Goal: Information Seeking & Learning: Understand process/instructions

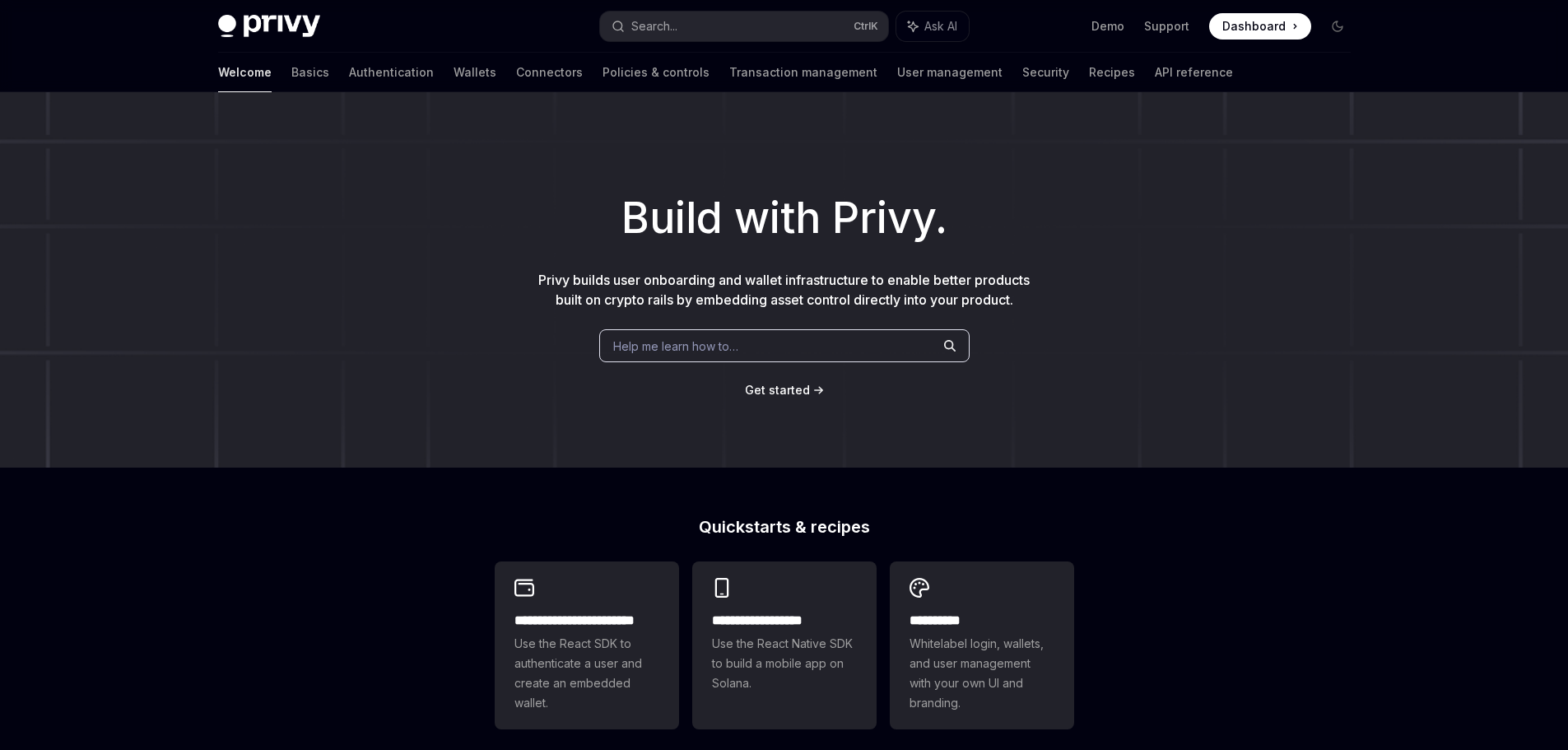
click at [1185, 322] on div "Build with Privy. Privy builds user onboarding and wallet infrastructure to ena…" at bounding box center [784, 279] width 1568 height 375
click at [292, 74] on link "Basics" at bounding box center [310, 72] width 38 height 39
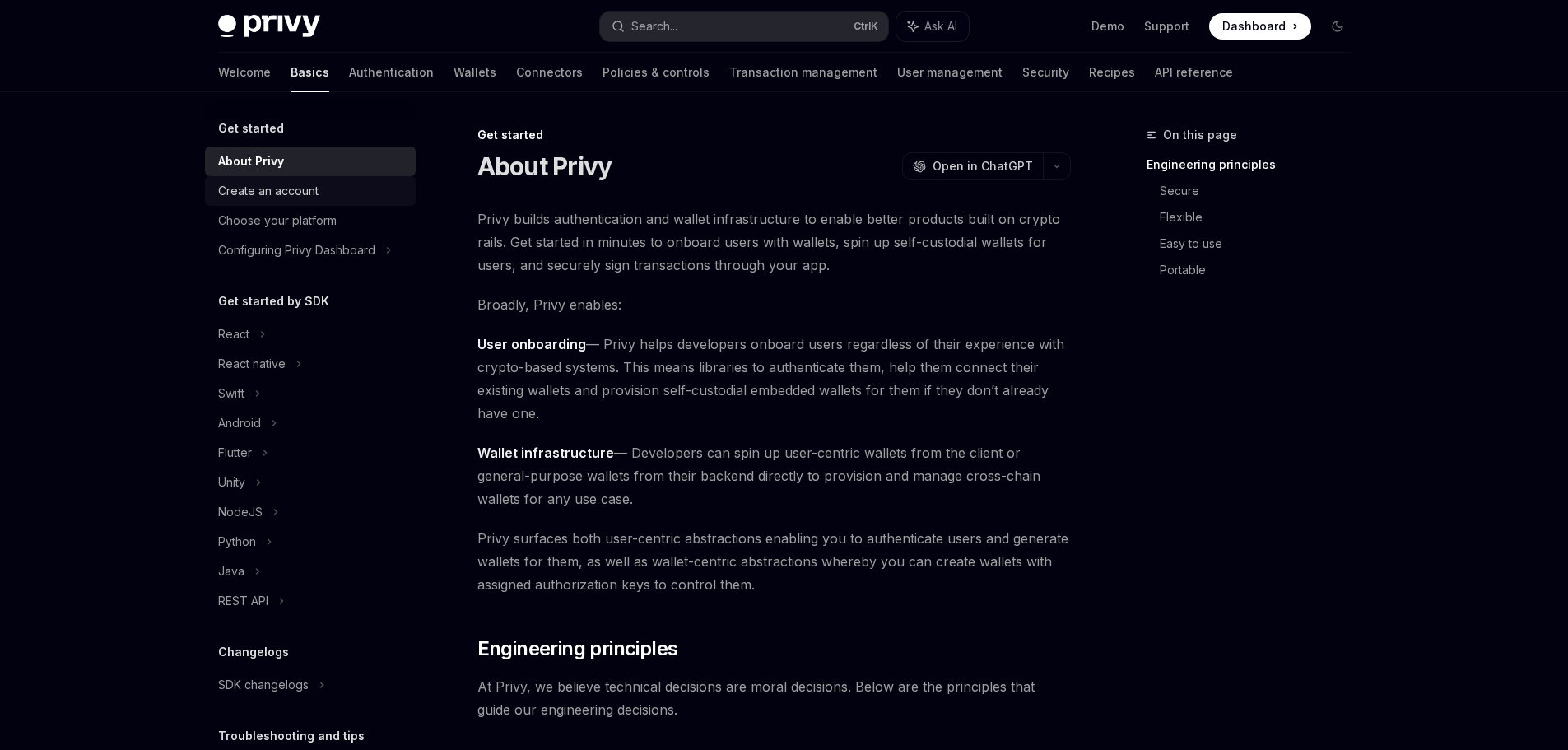
click at [315, 186] on div "Create an account" at bounding box center [269, 190] width 100 height 20
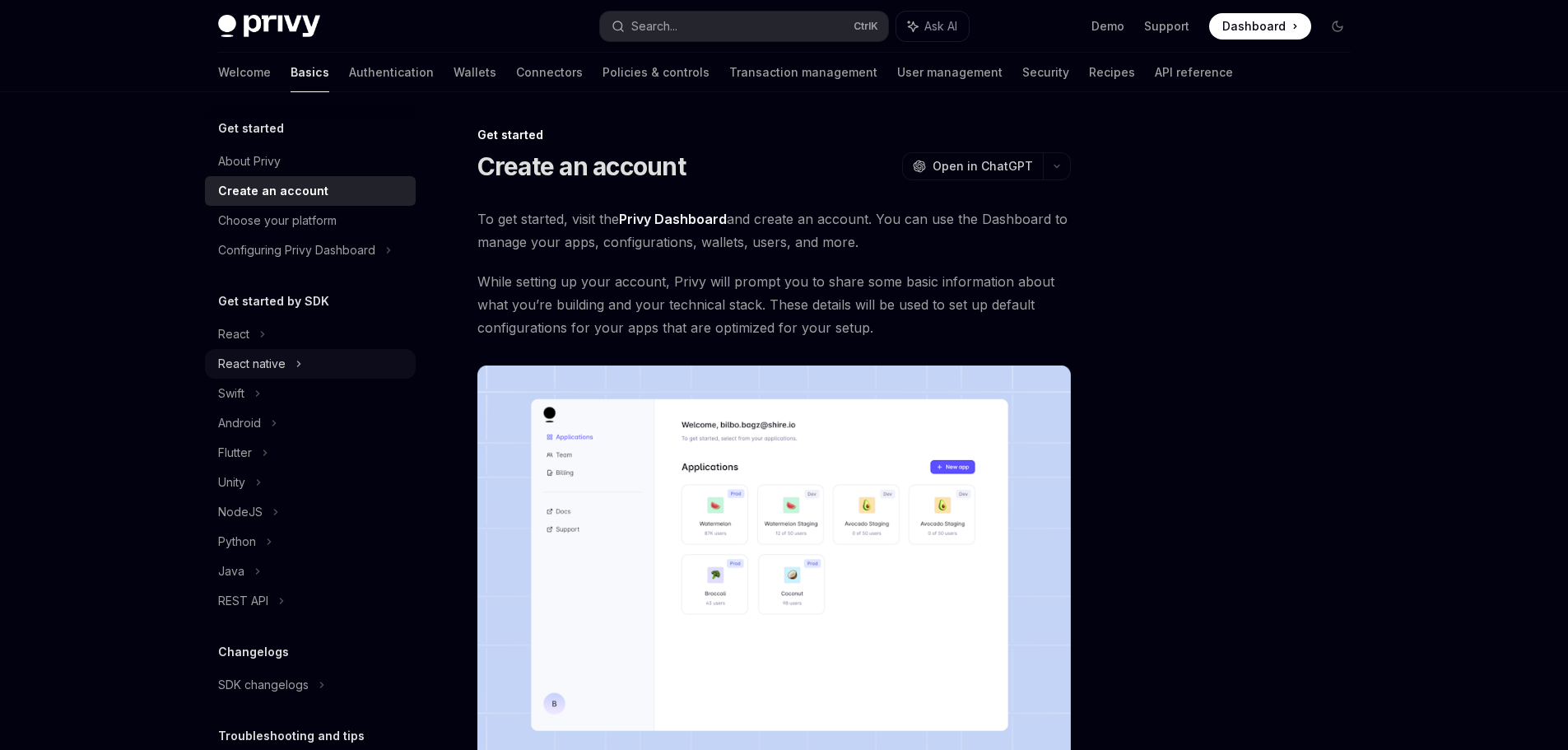
scroll to position [82, 0]
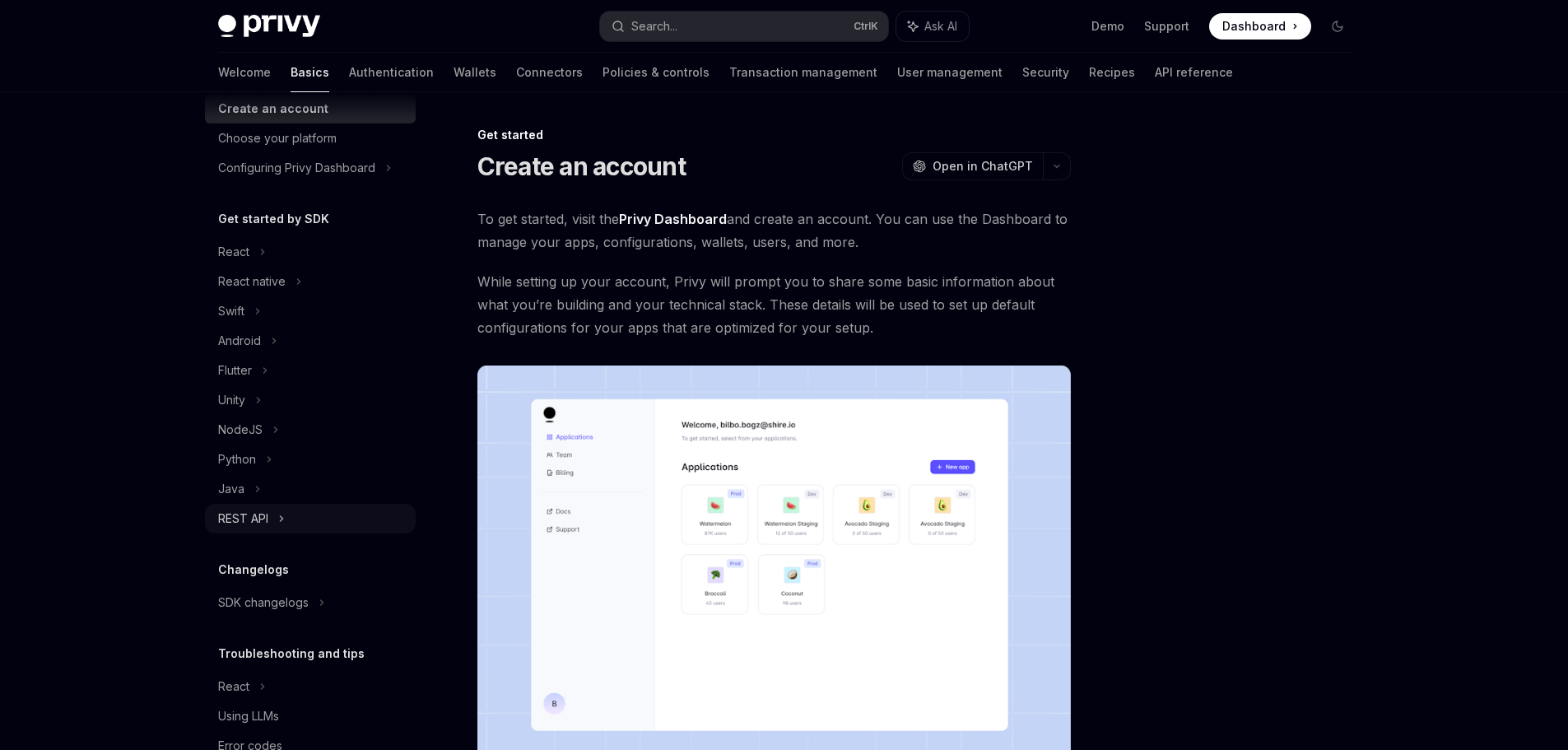
click at [284, 519] on icon at bounding box center [281, 518] width 7 height 20
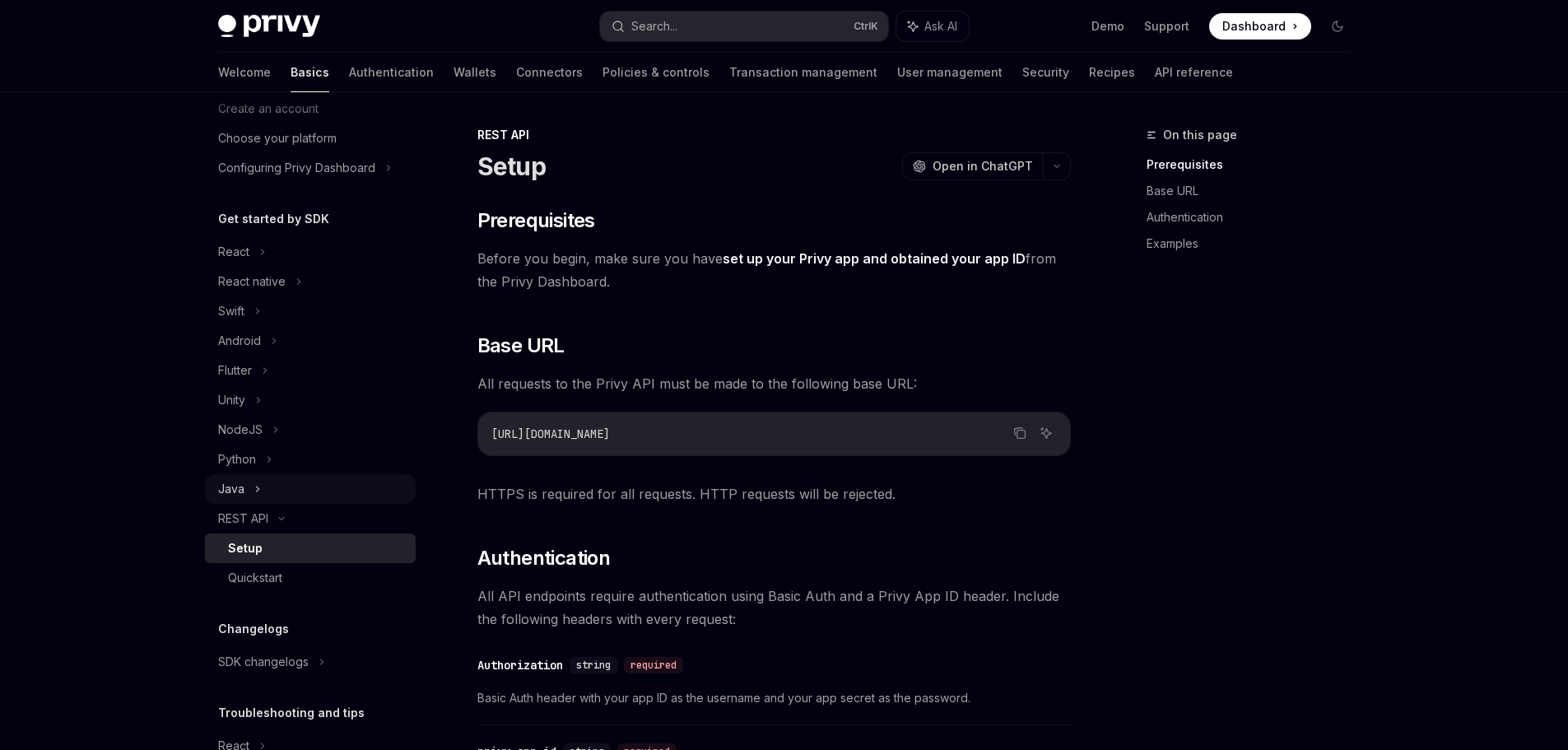
click at [289, 490] on div "Java" at bounding box center [310, 489] width 211 height 30
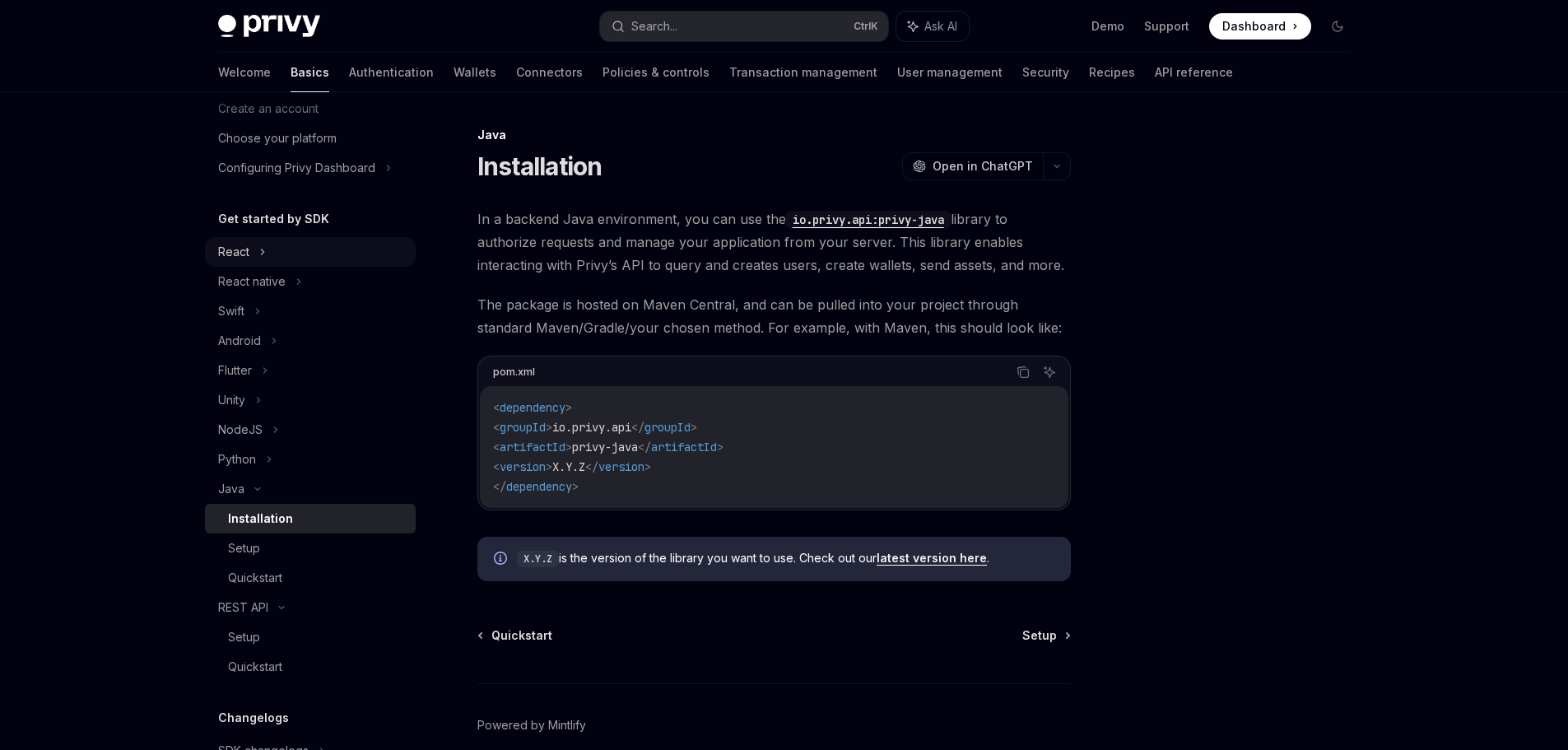
click at [303, 259] on div "React" at bounding box center [310, 252] width 211 height 30
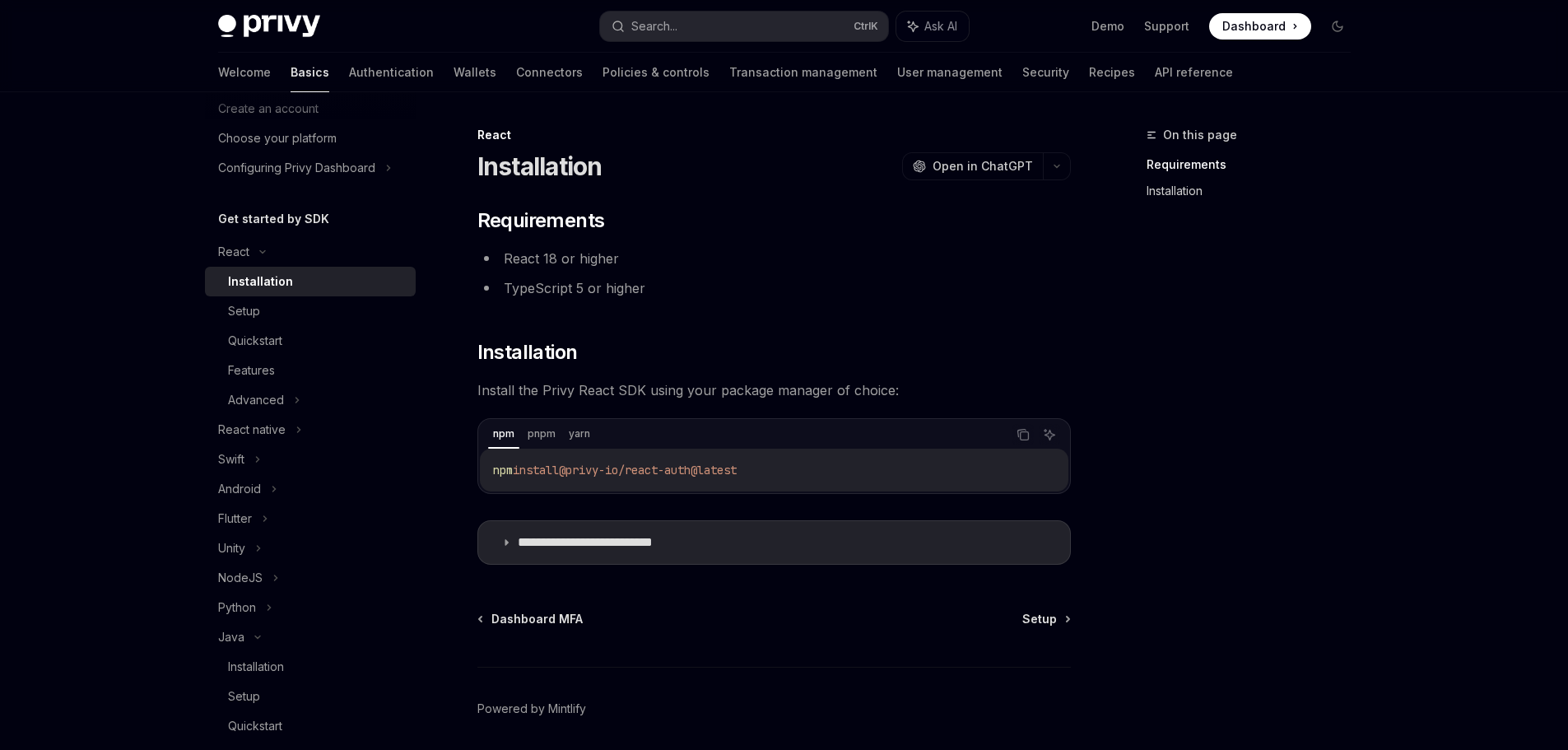
click at [1206, 196] on link "Installation" at bounding box center [1255, 190] width 218 height 26
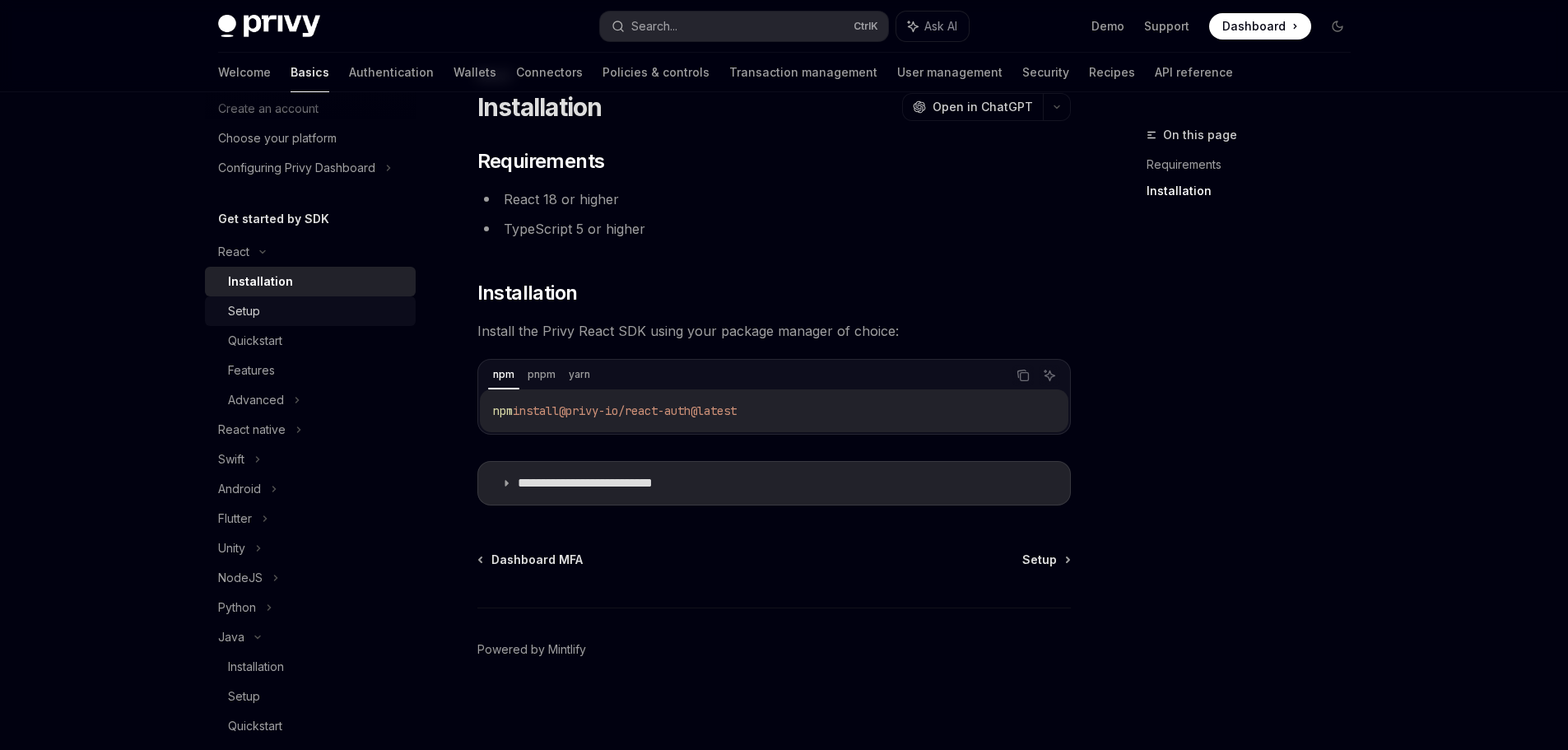
click at [262, 325] on link "Setup" at bounding box center [310, 310] width 211 height 30
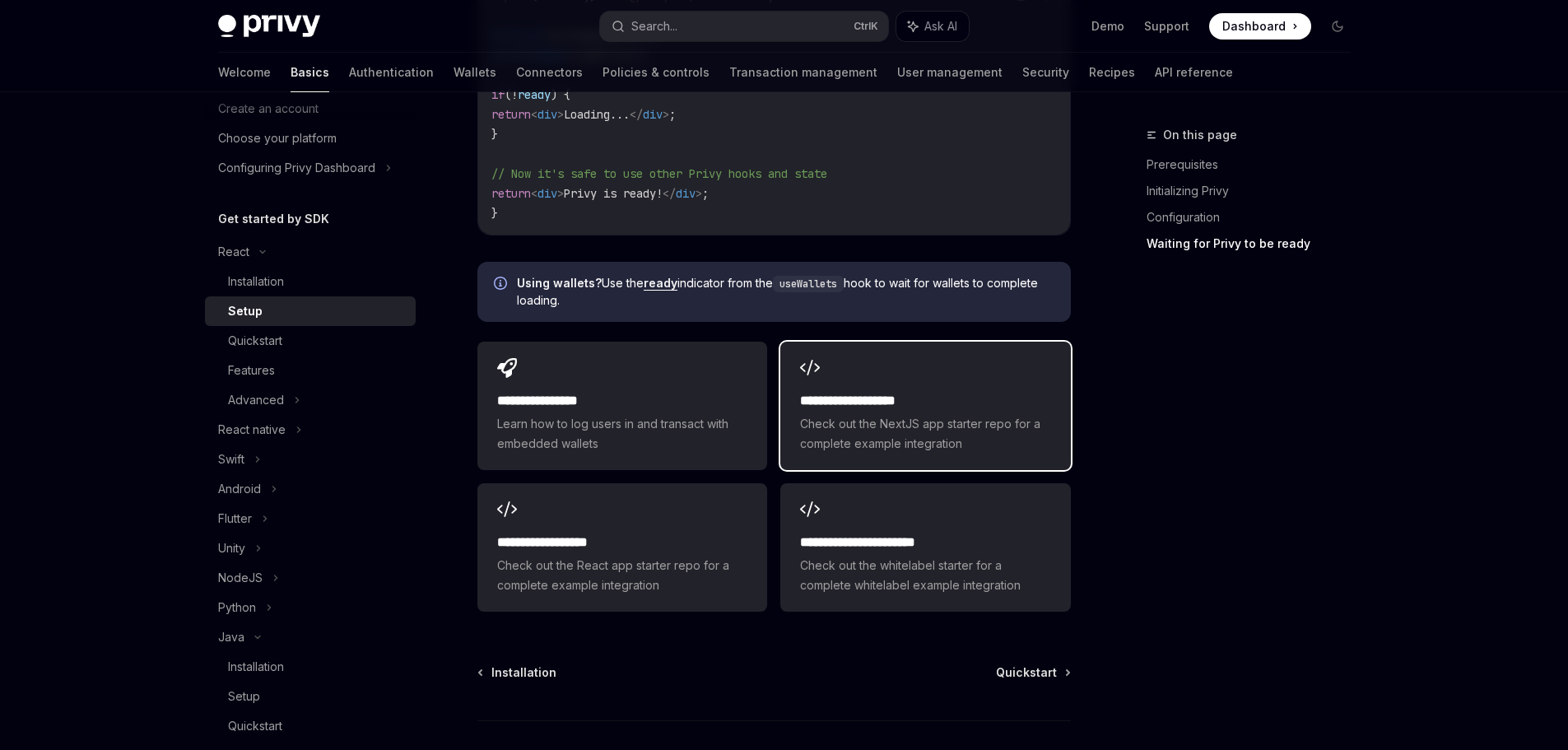
scroll to position [2035, 0]
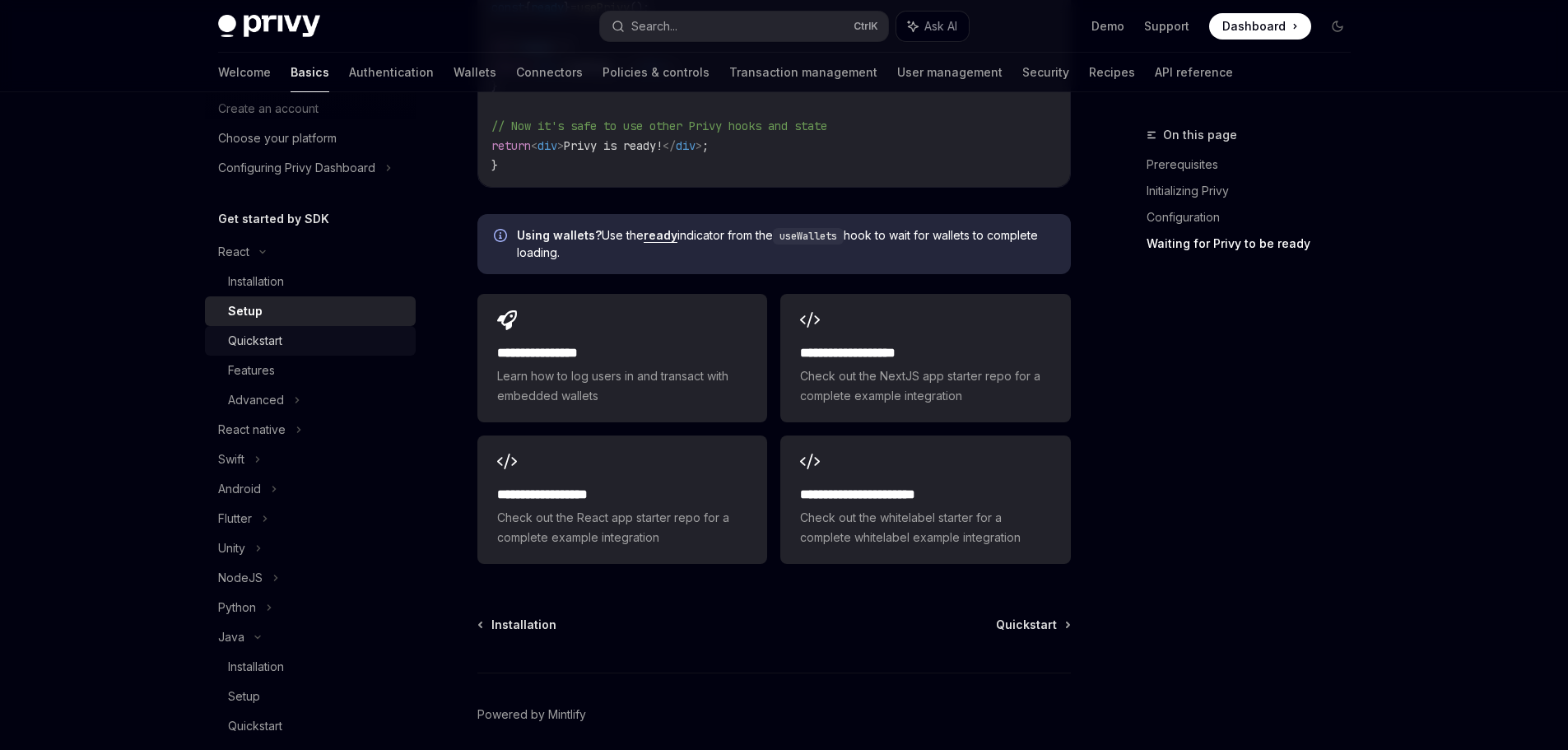
click at [264, 348] on div "Quickstart" at bounding box center [255, 340] width 54 height 20
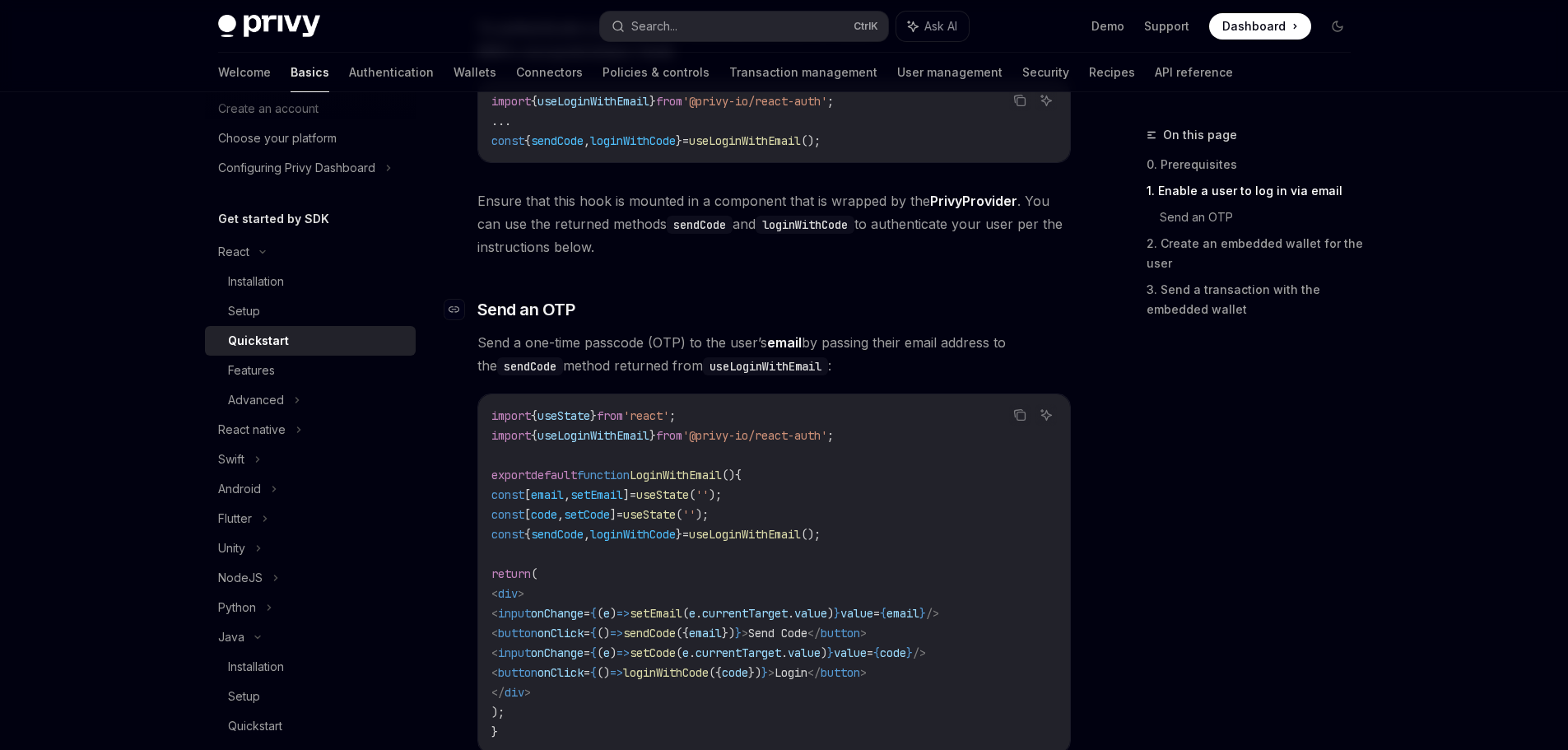
scroll to position [658, 0]
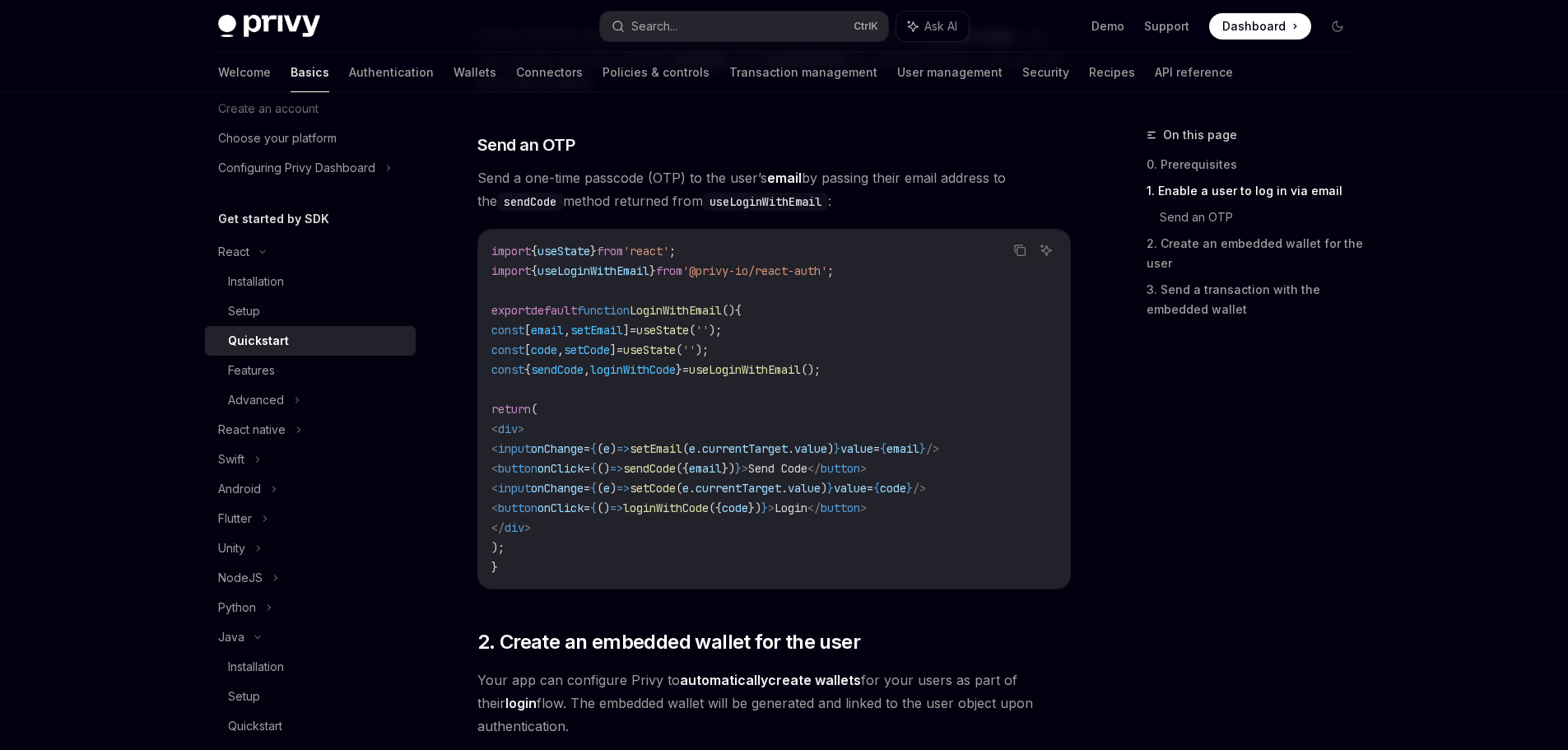
click at [1168, 391] on div "On this page 0. Prerequisites 1. Enable a user to log in via email Send an OTP …" at bounding box center [1239, 437] width 250 height 625
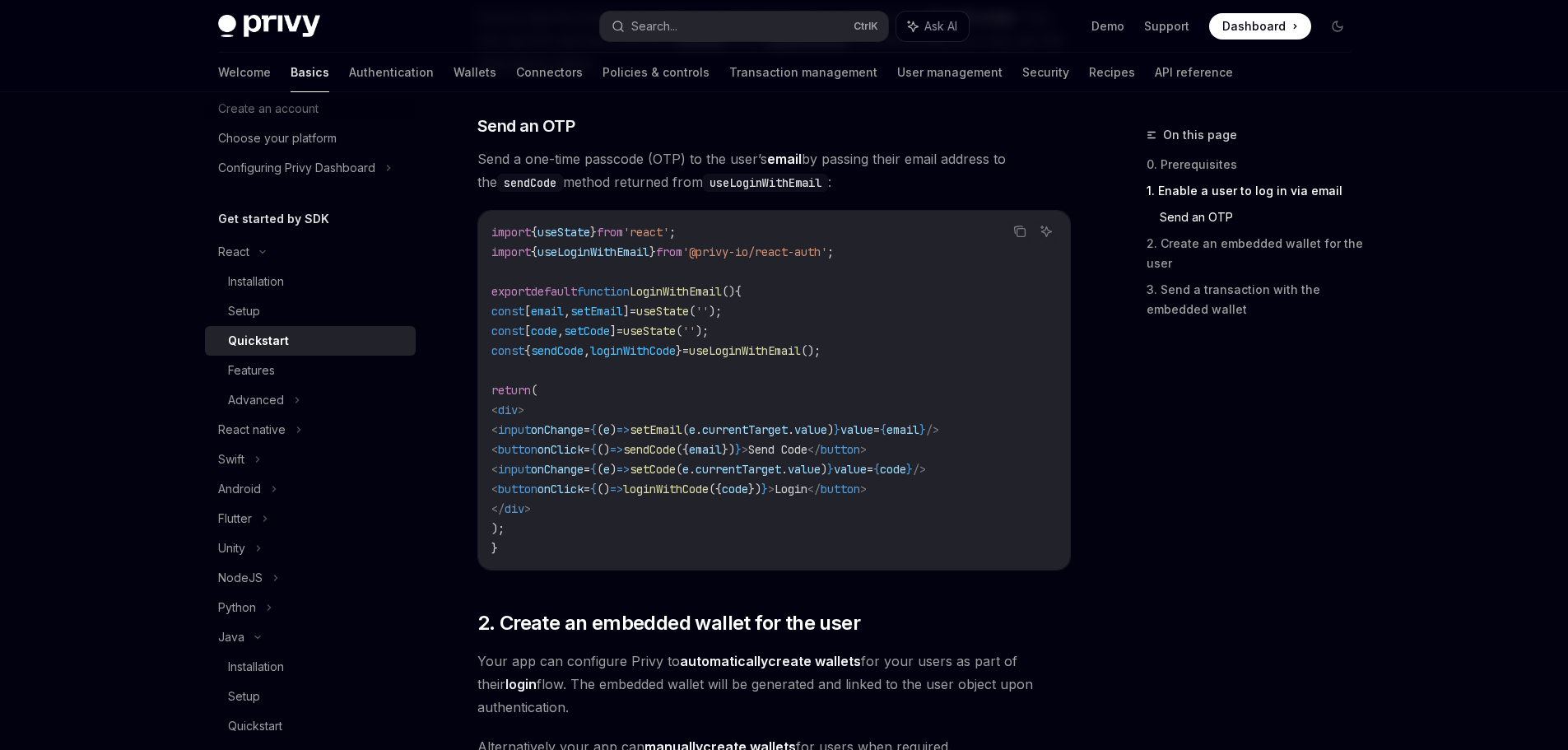
scroll to position [683, 0]
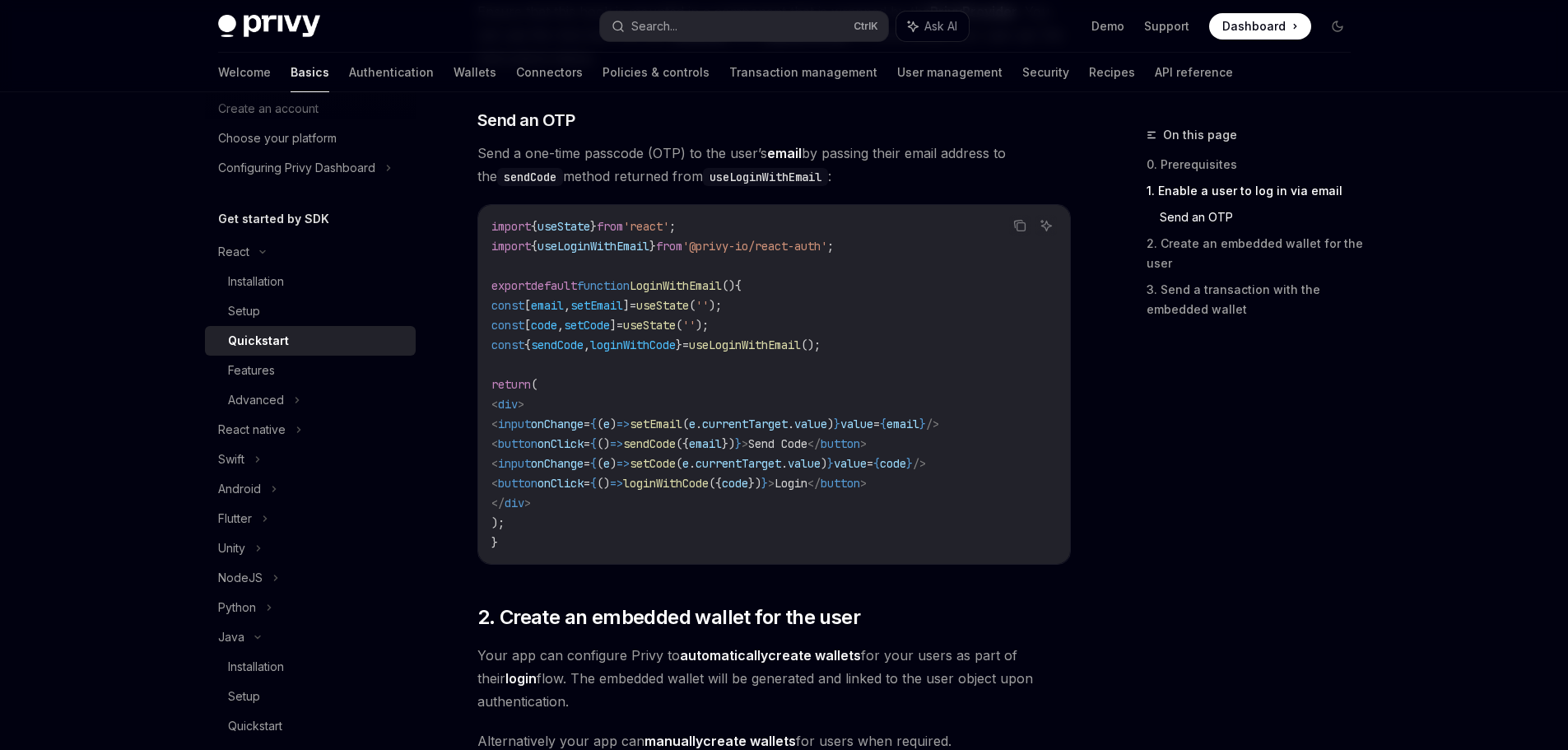
click at [1174, 425] on div "On this page 0. Prerequisites 1. Enable a user to log in via email Send an OTP …" at bounding box center [1239, 437] width 250 height 625
click at [940, 427] on span "/>" at bounding box center [932, 423] width 13 height 14
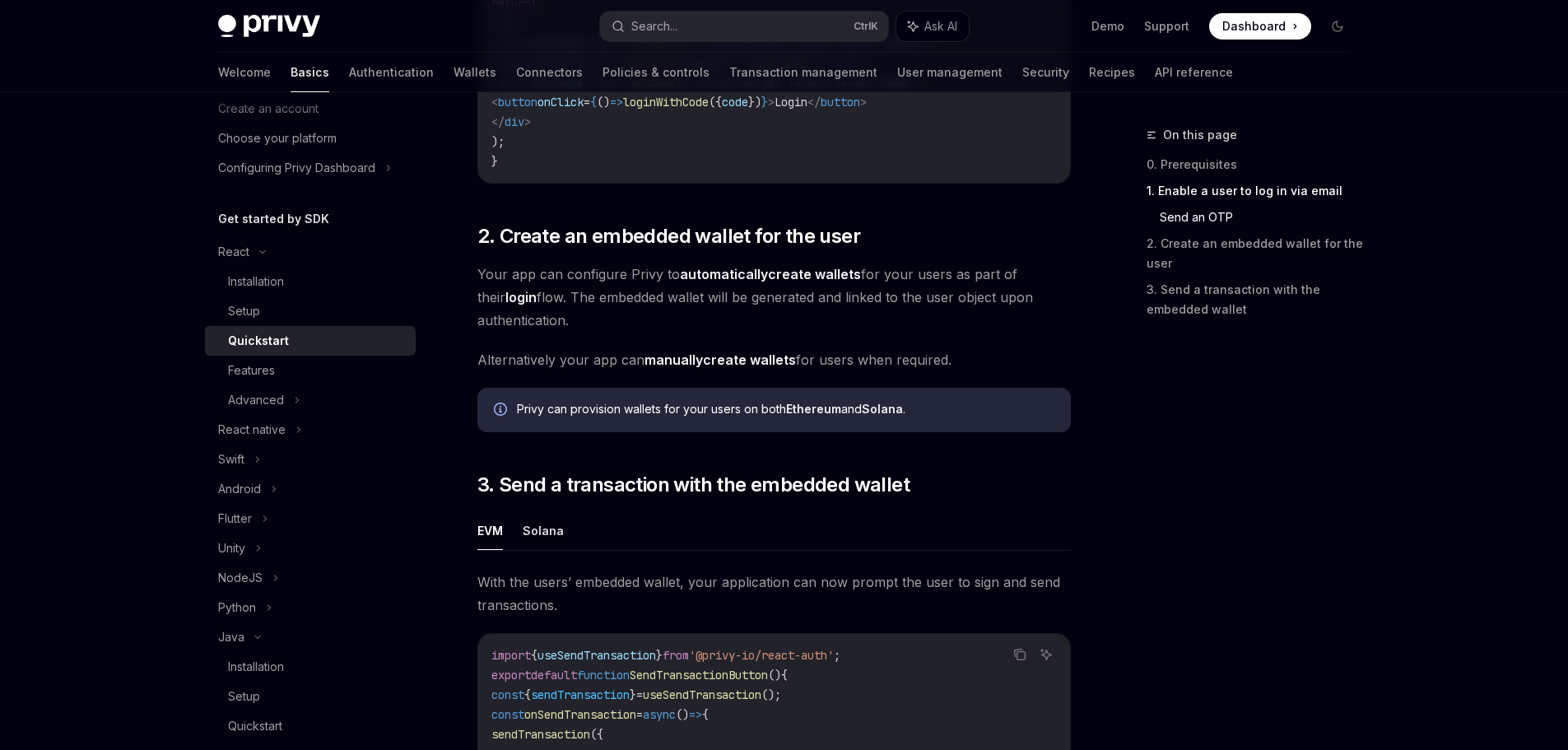
scroll to position [1177, 0]
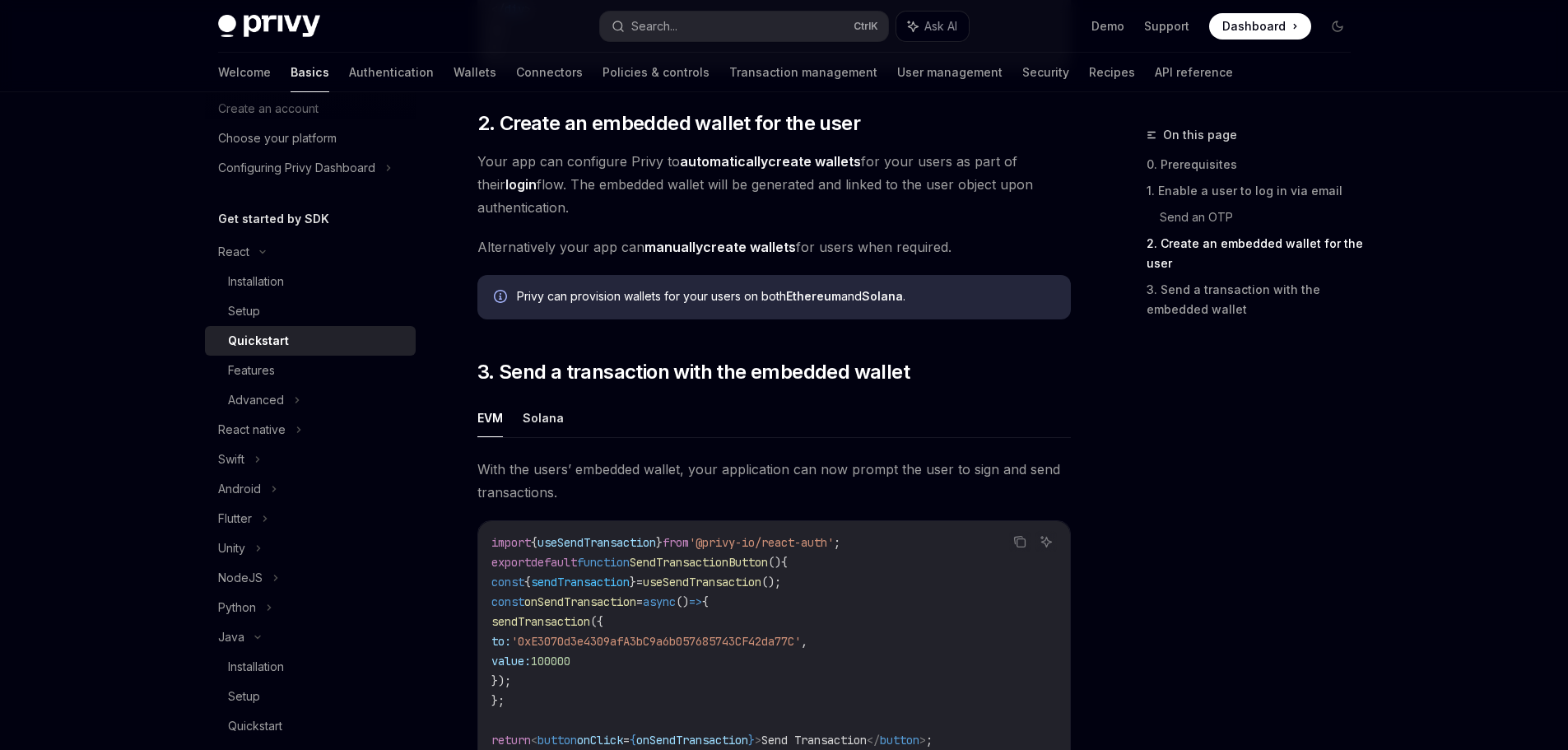
click at [1047, 332] on div "​ 0. Prerequisites This guide assumes that you have completed the Setup guide. …" at bounding box center [774, 21] width 594 height 1877
click at [1036, 360] on div "​ 0. Prerequisites This guide assumes that you have completed the Setup guide. …" at bounding box center [774, 21] width 594 height 1877
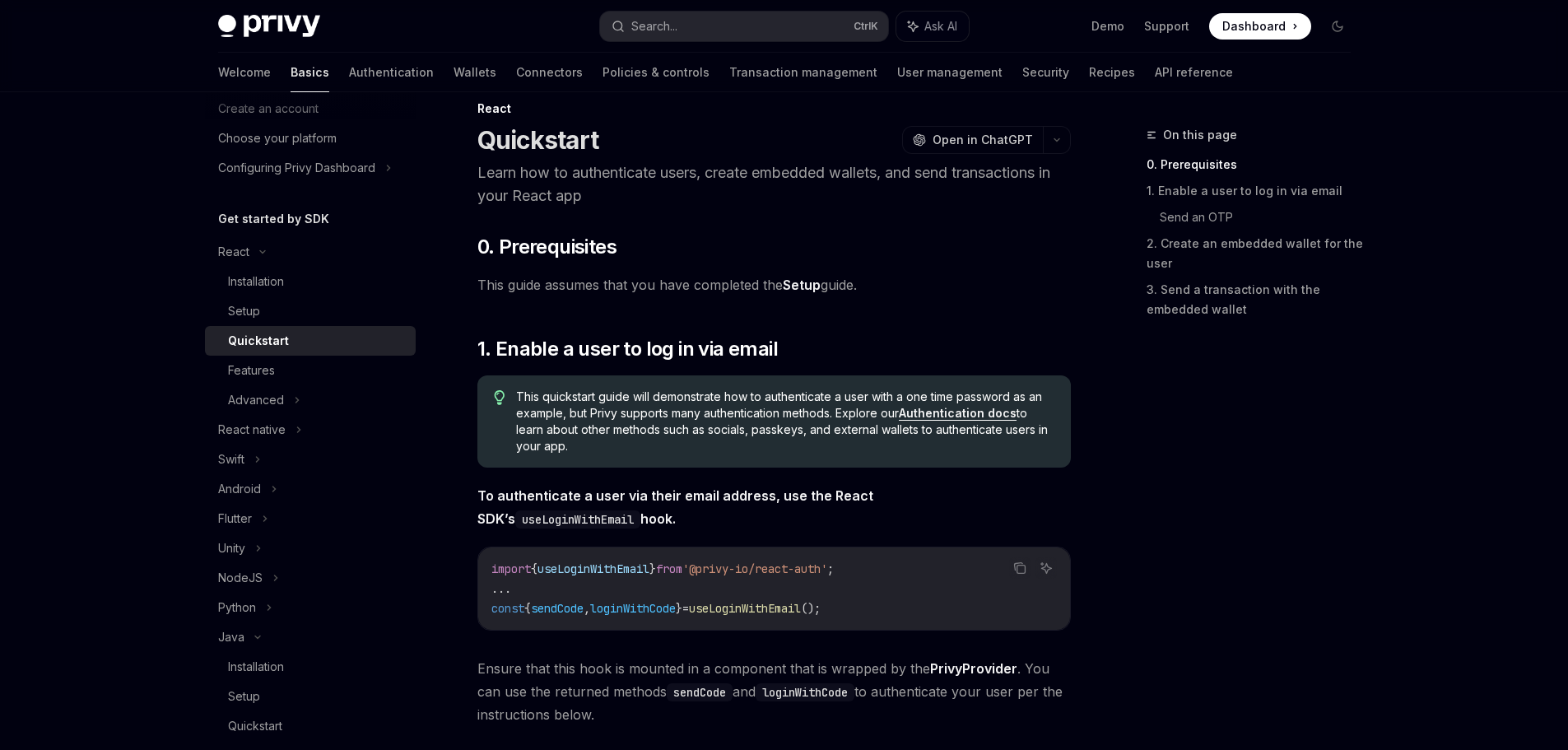
scroll to position [0, 0]
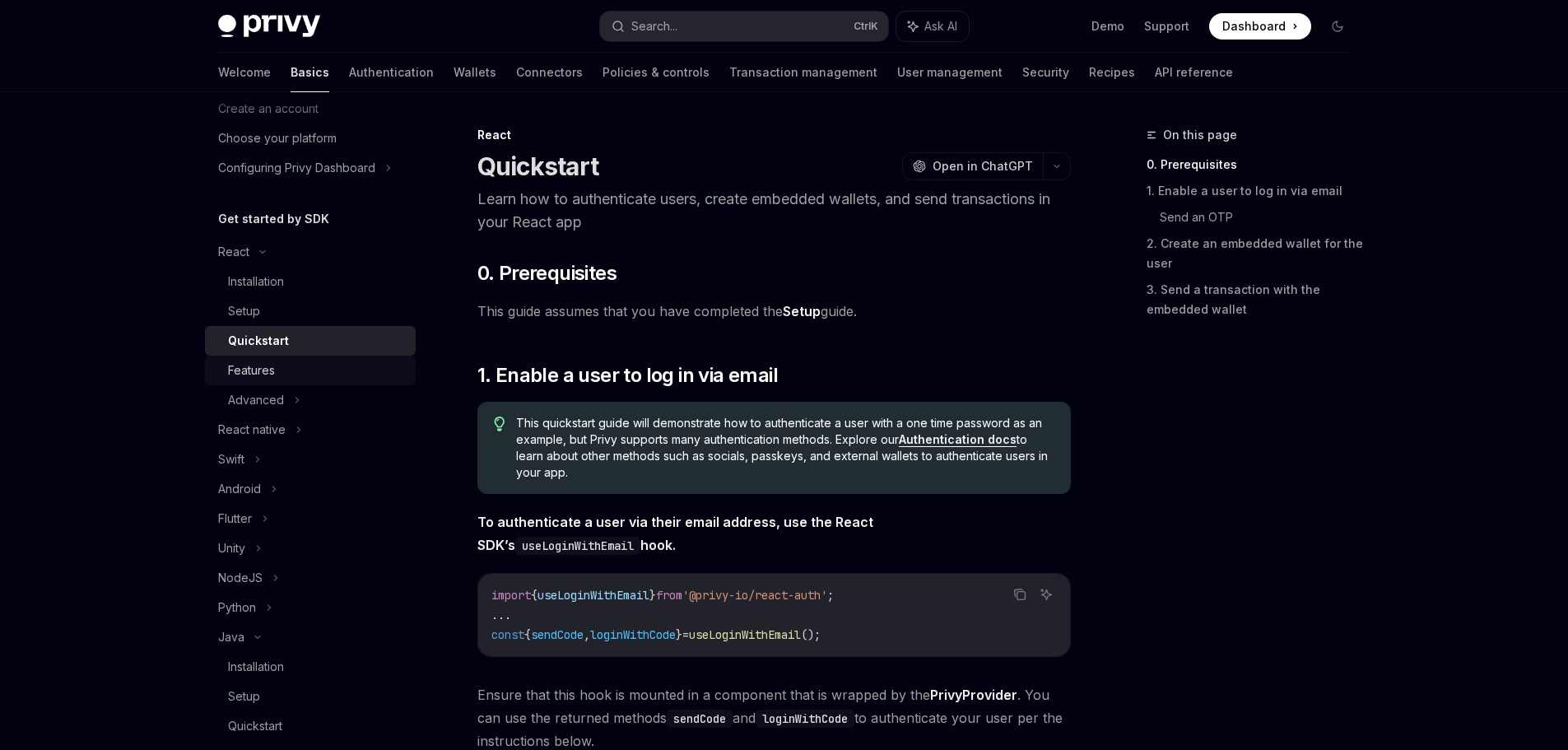
click at [268, 362] on div "Features" at bounding box center [251, 370] width 47 height 20
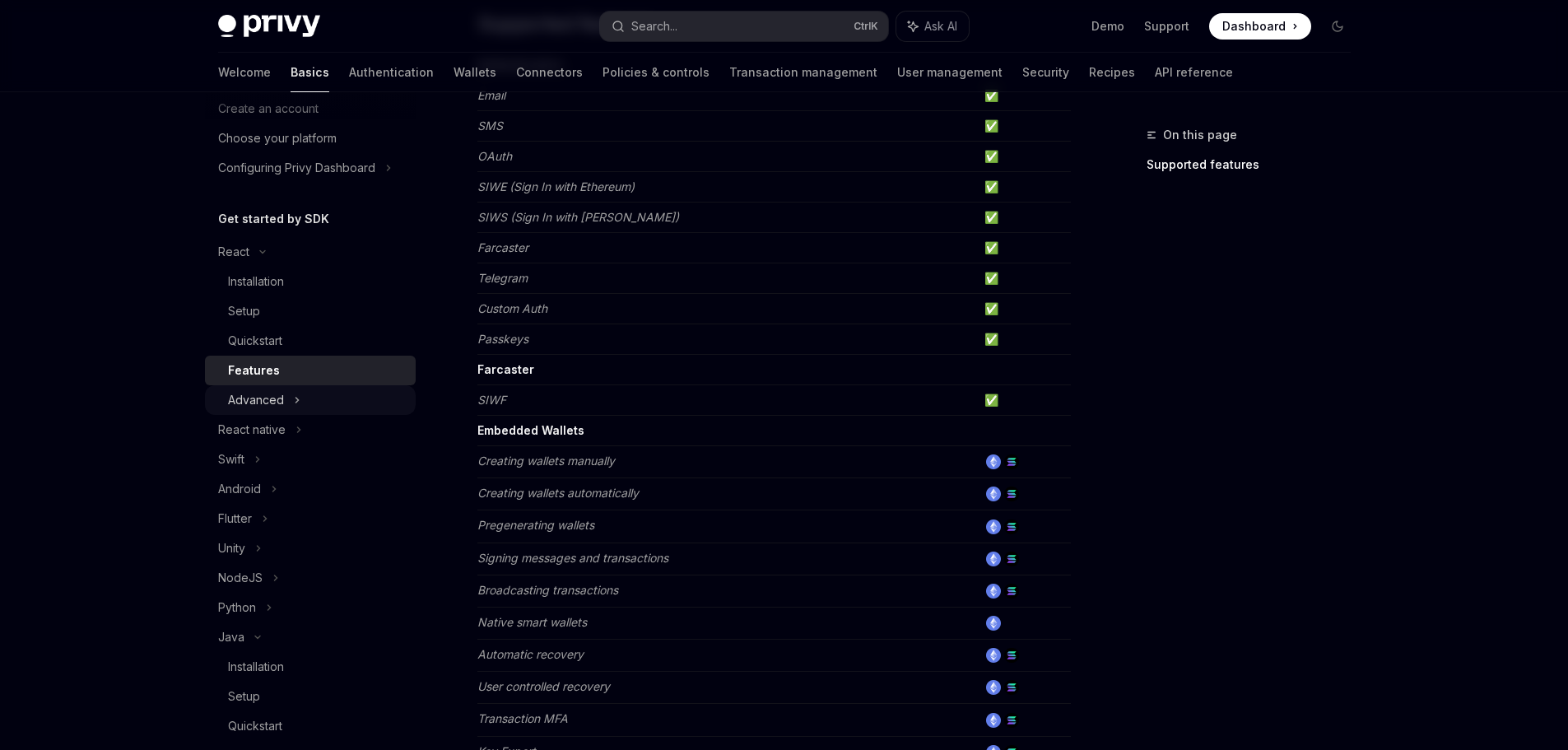
scroll to position [247, 0]
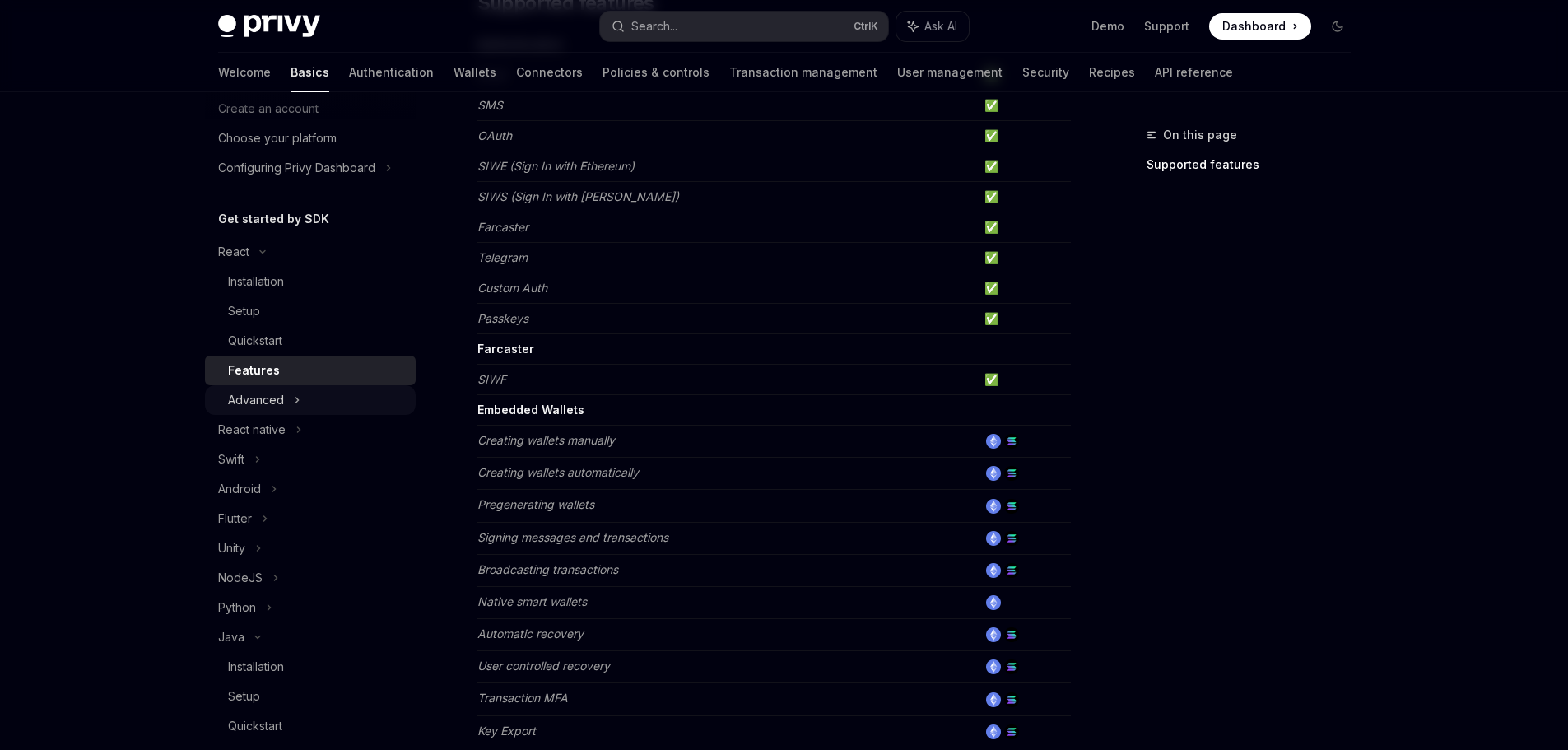
click at [238, 404] on div "Advanced" at bounding box center [256, 400] width 56 height 20
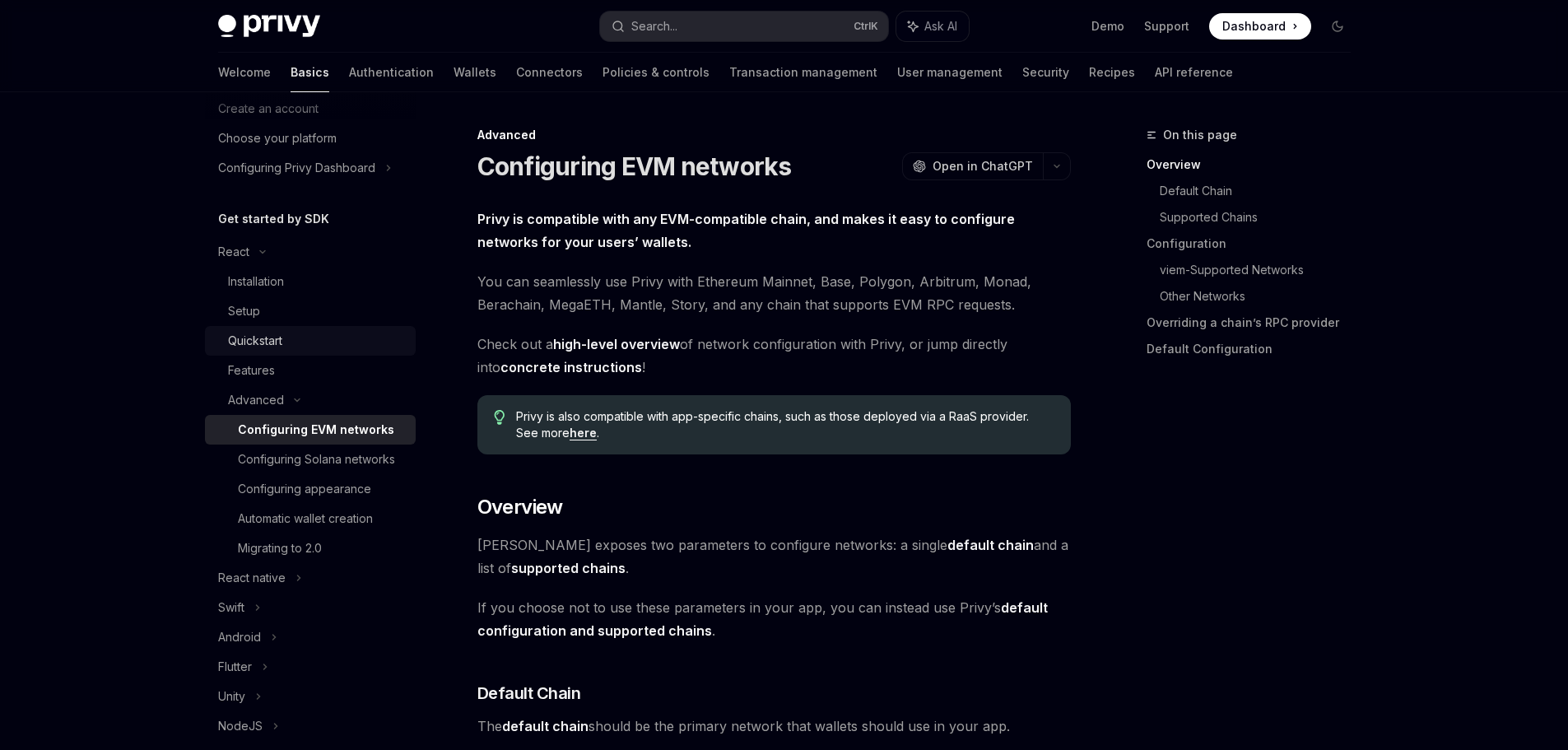
click at [280, 337] on div "Quickstart" at bounding box center [255, 340] width 54 height 20
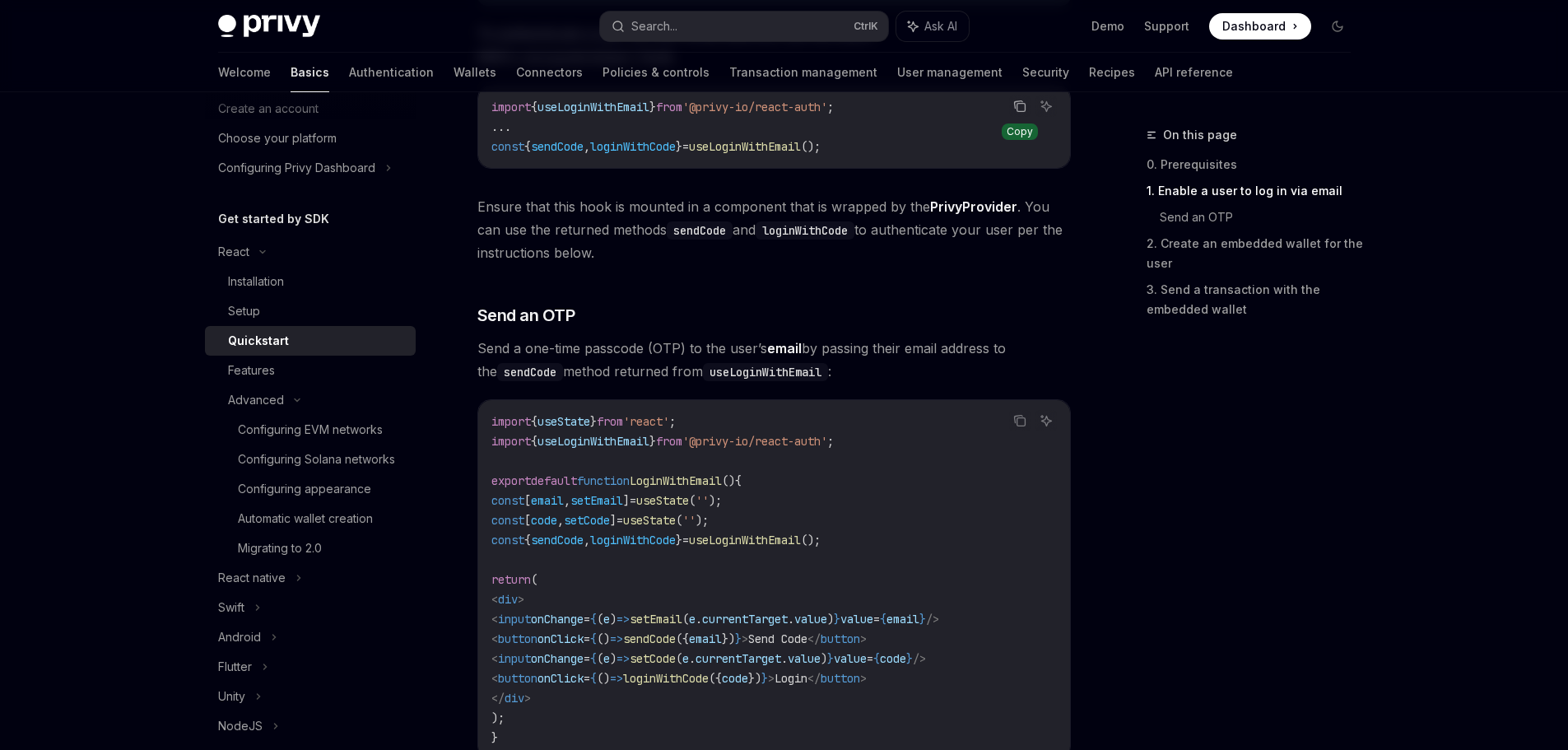
type textarea "*"
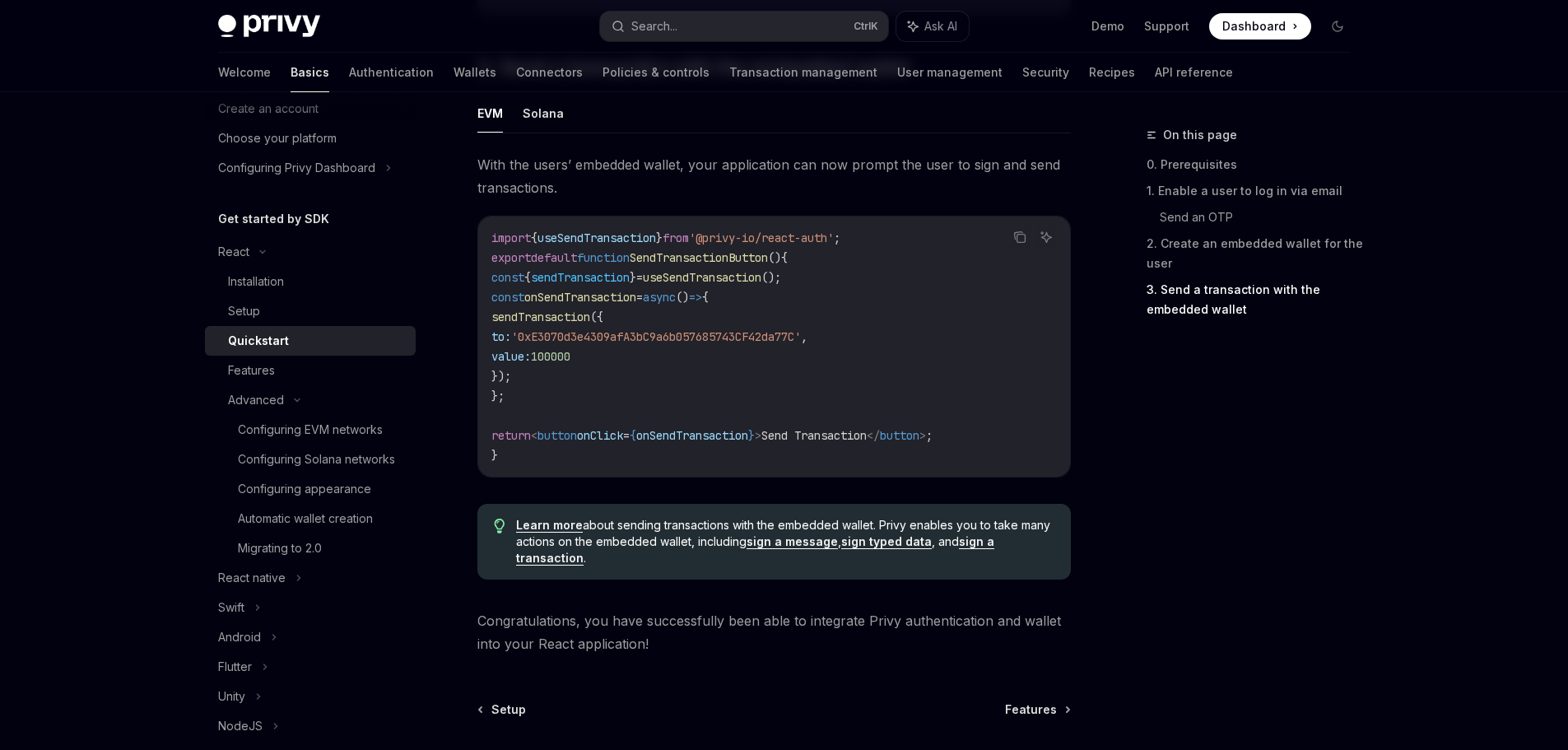
scroll to position [1564, 0]
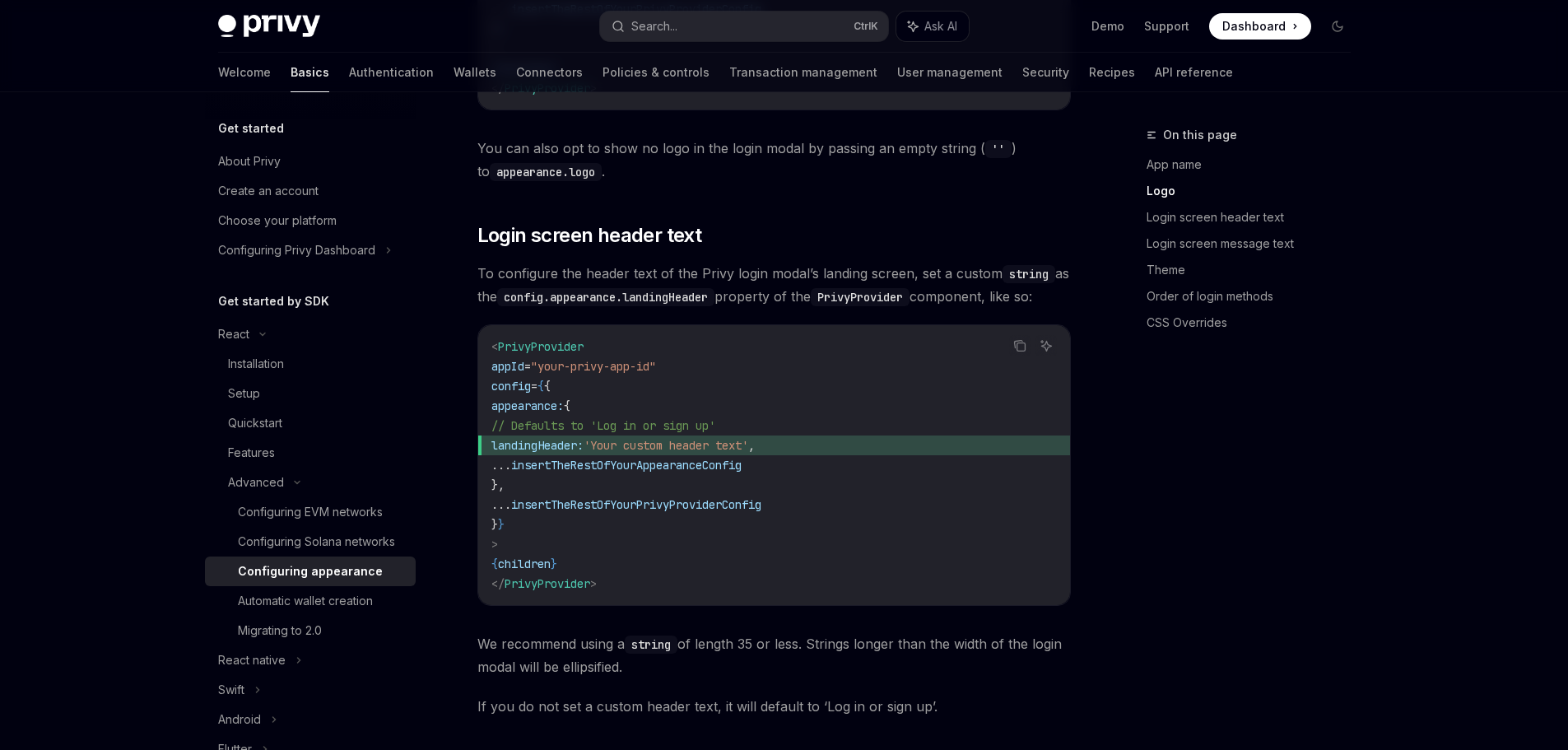
scroll to position [1317, 0]
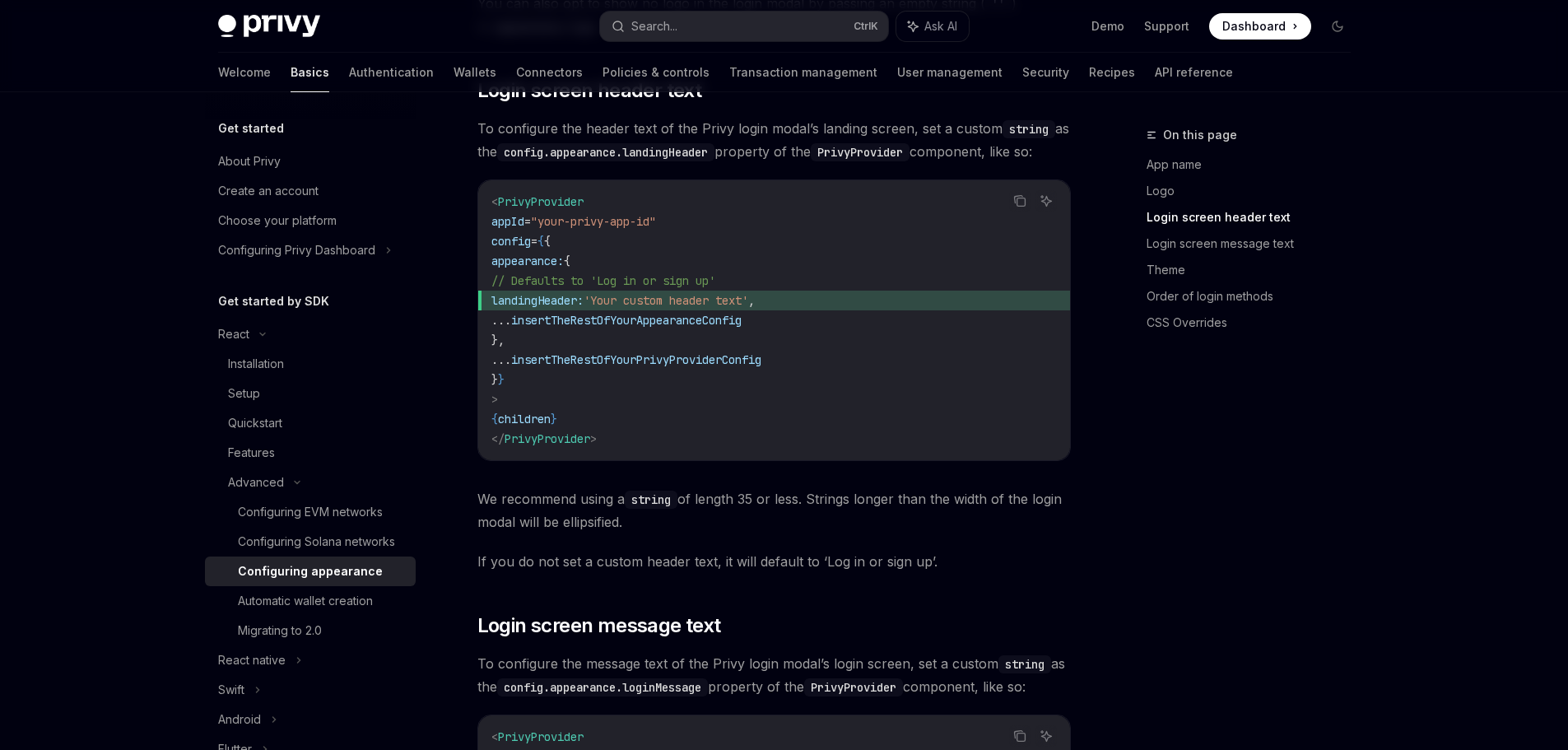
click at [537, 200] on span "PrivyProvider" at bounding box center [541, 201] width 86 height 14
copy span "PrivyProvider"
click at [908, 276] on code "< PrivyProvider appId = "your-privy-app-id" config = { { appearance: { // Defau…" at bounding box center [774, 321] width 565 height 257
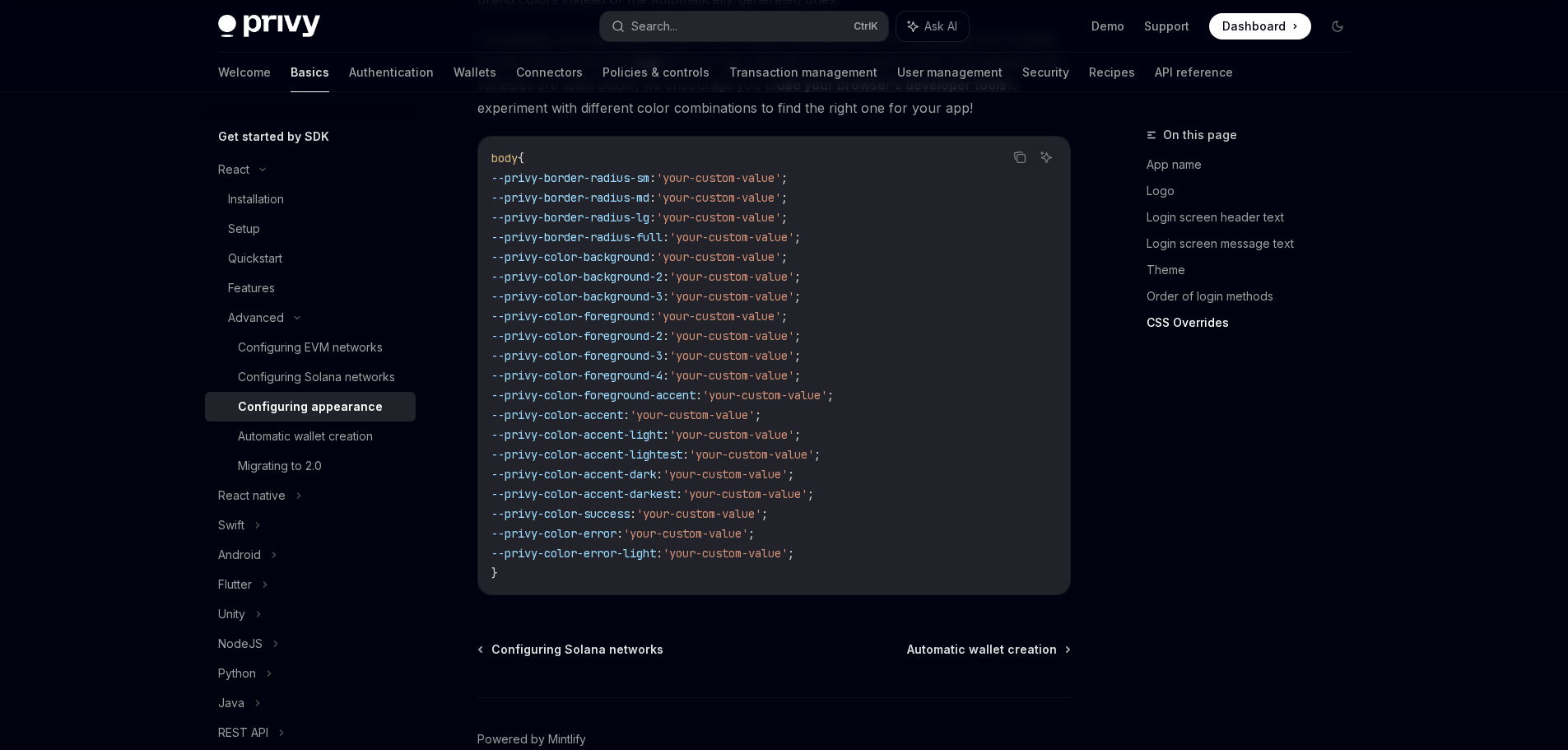
scroll to position [3996, 0]
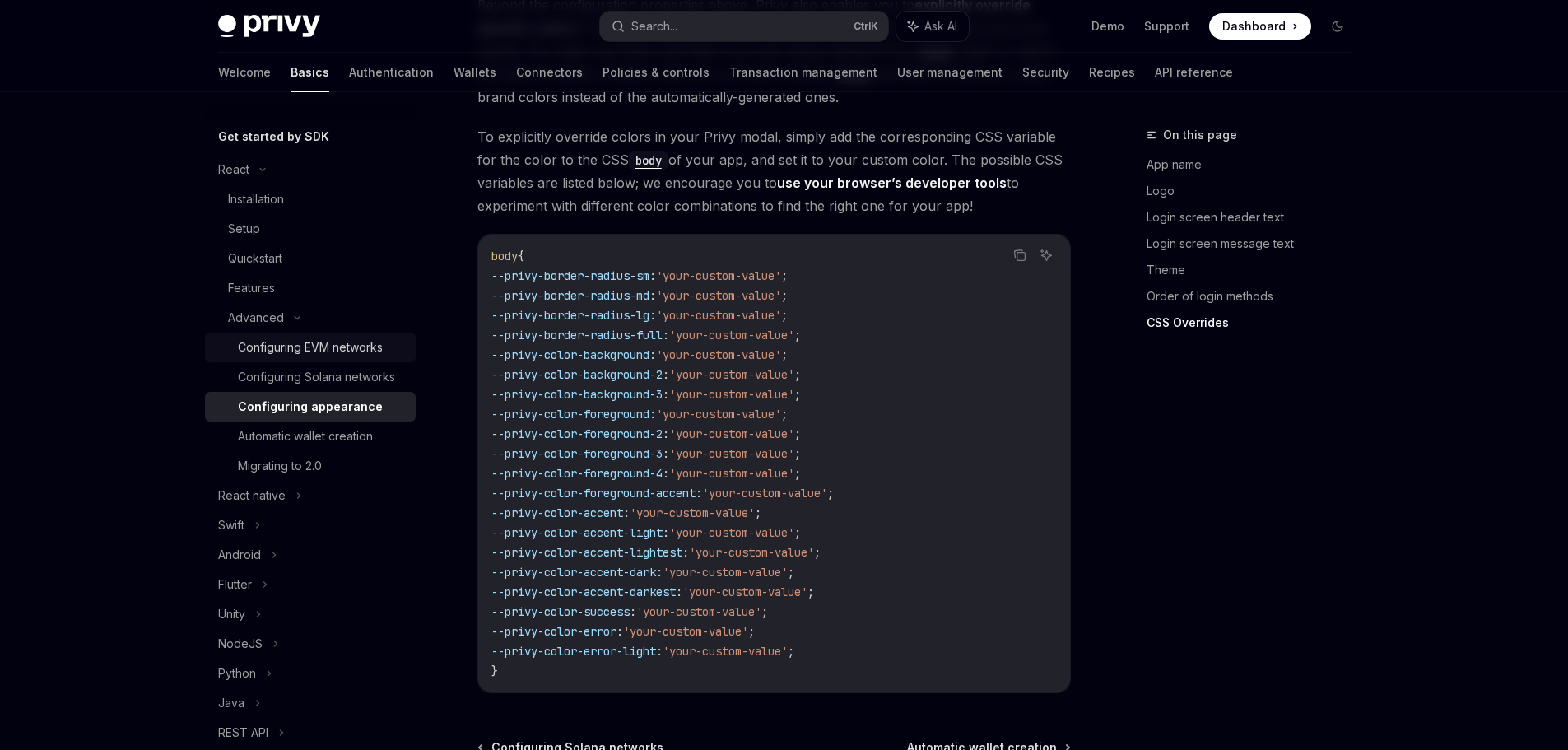
click at [333, 354] on div "Configuring EVM networks" at bounding box center [310, 347] width 145 height 20
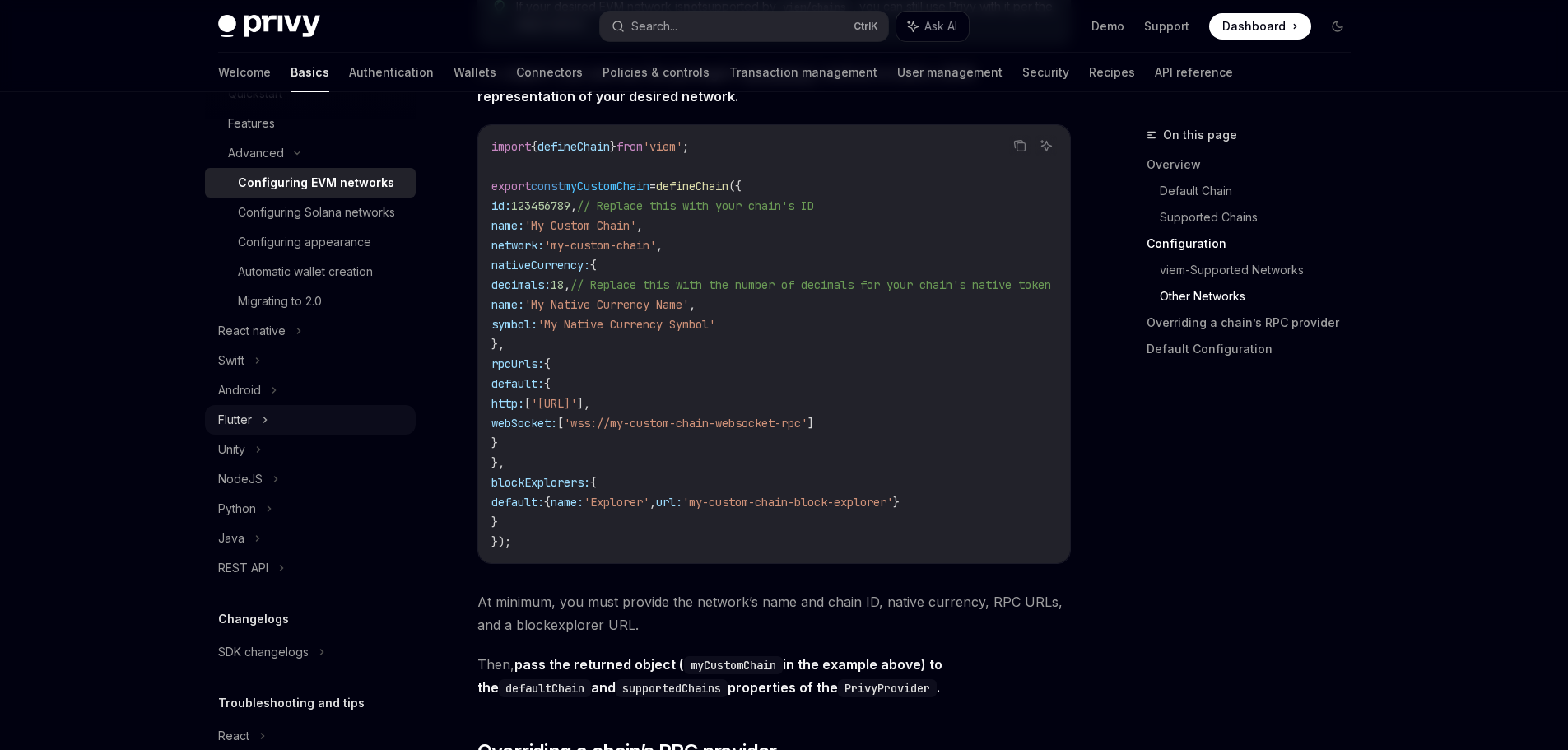
scroll to position [82, 0]
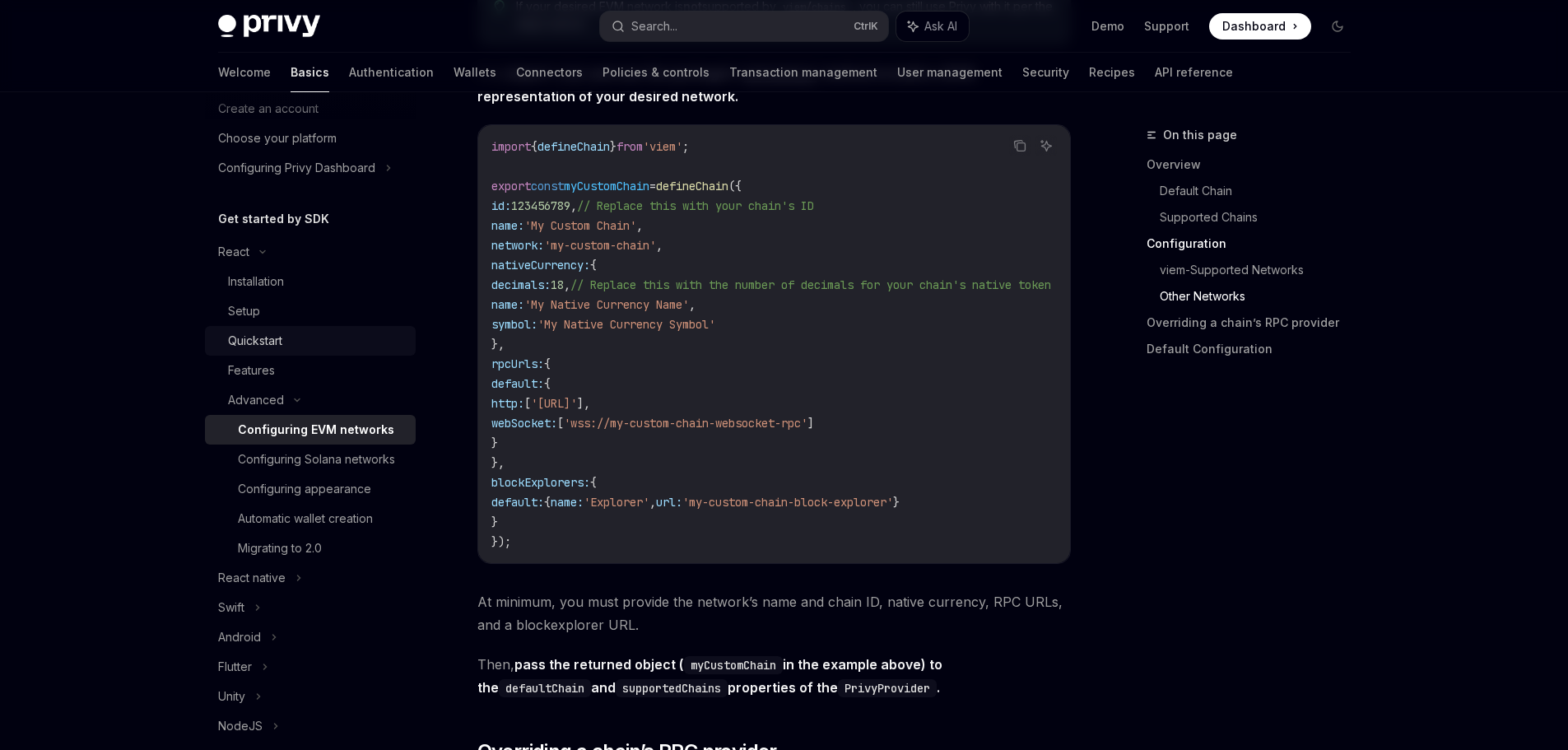
click at [275, 342] on div "Quickstart" at bounding box center [255, 340] width 54 height 20
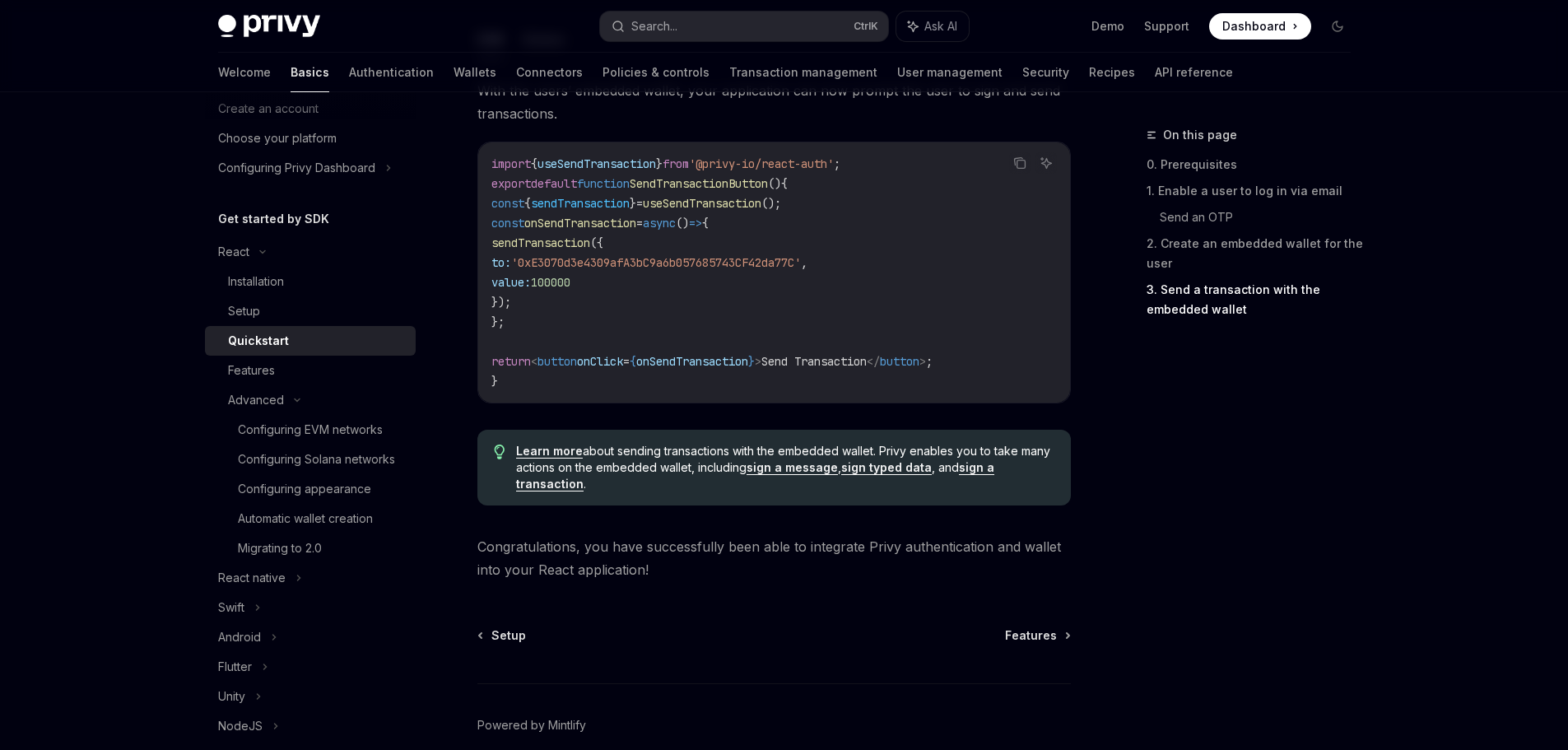
scroll to position [1638, 0]
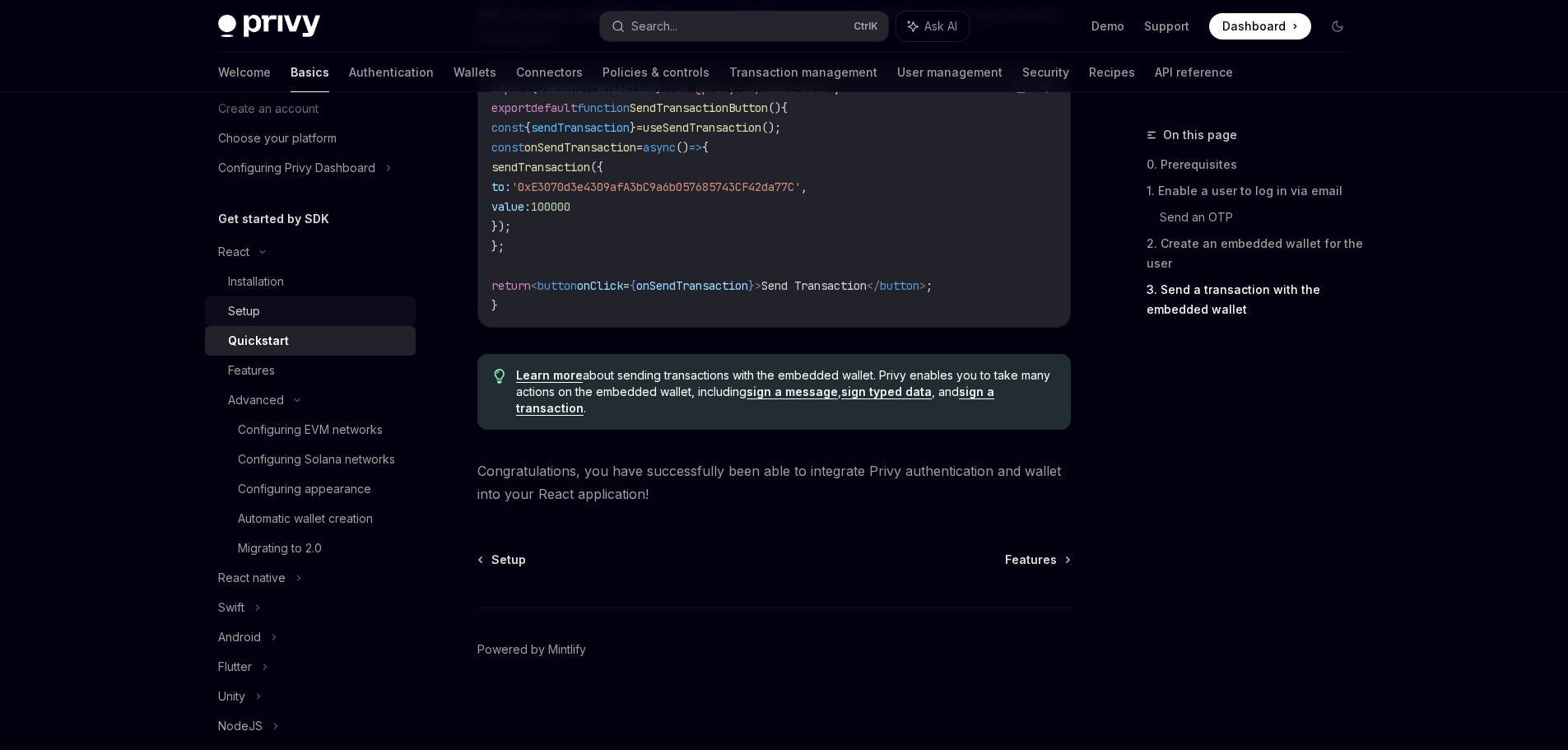
click at [241, 309] on div "Setup" at bounding box center [244, 310] width 32 height 20
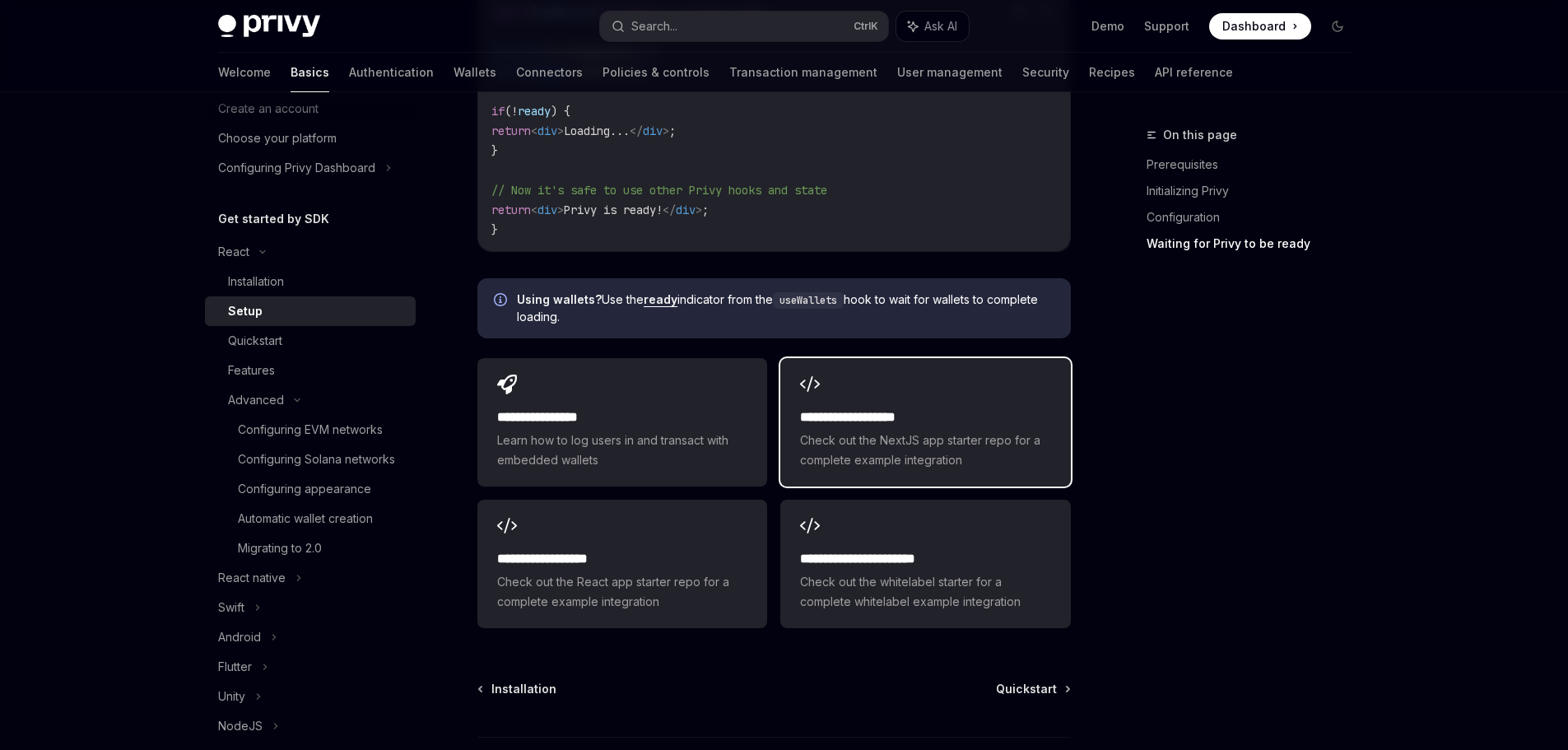
scroll to position [2077, 0]
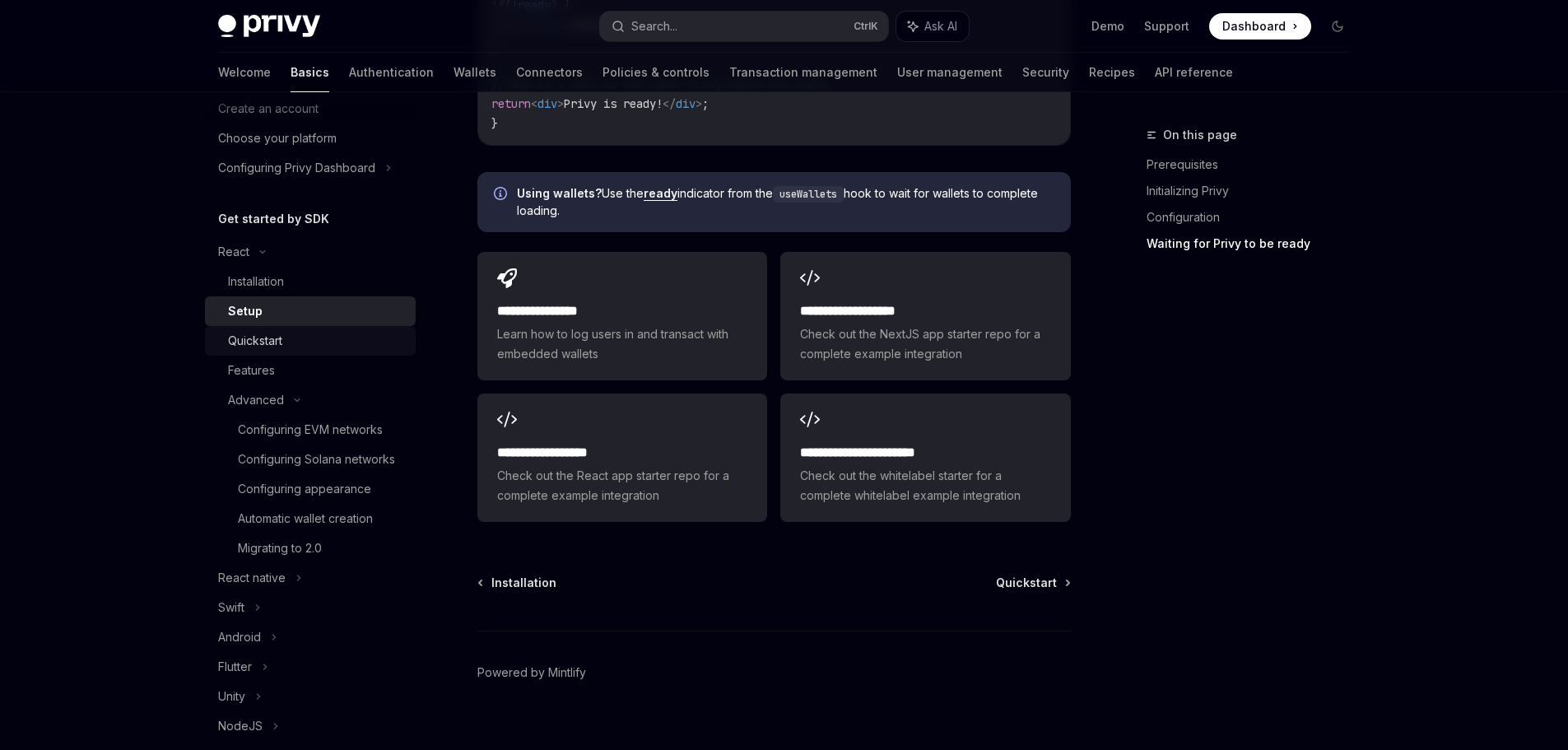
click at [296, 354] on link "Quickstart" at bounding box center [310, 340] width 211 height 30
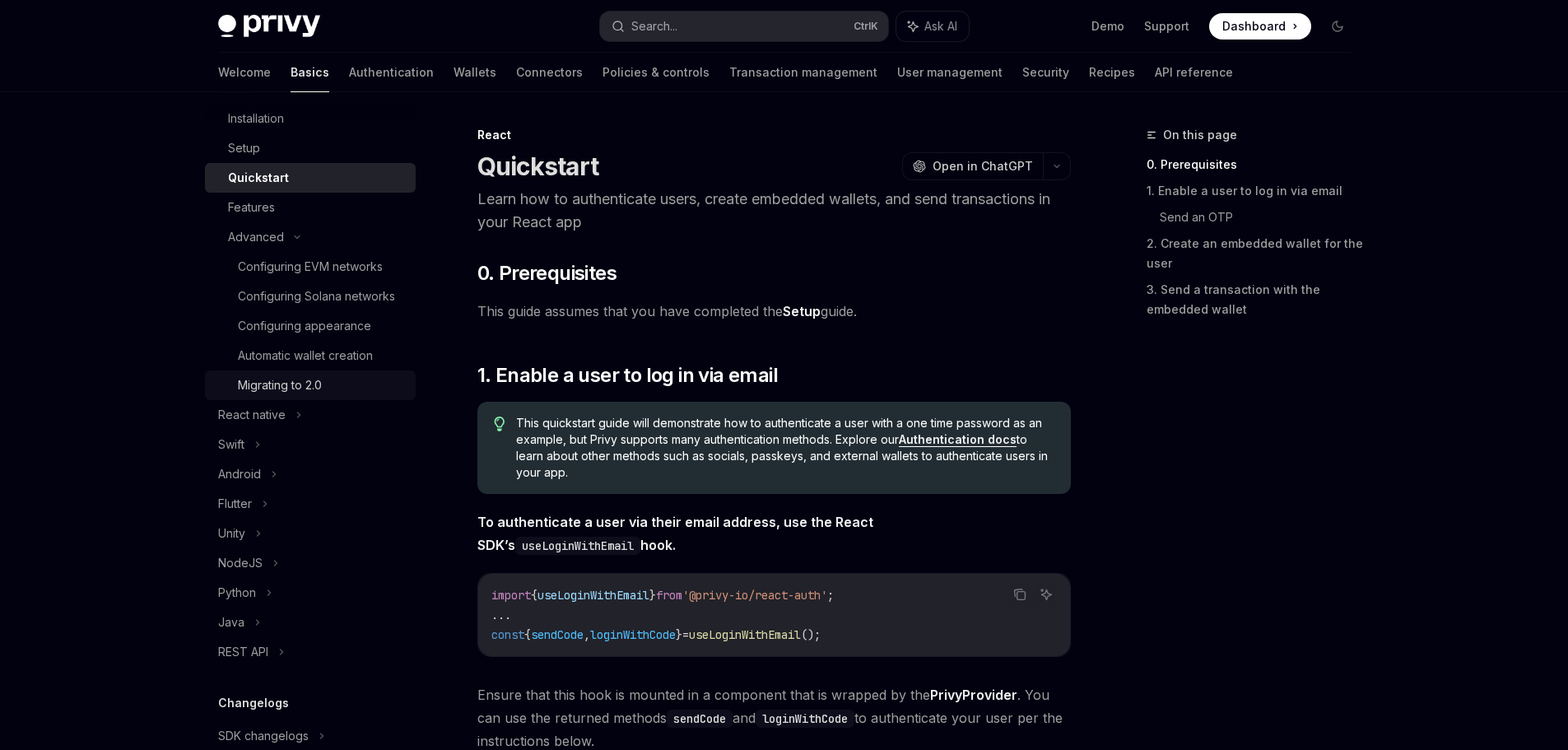
scroll to position [247, 0]
click at [268, 394] on div "Migrating to 2.0" at bounding box center [280, 383] width 84 height 20
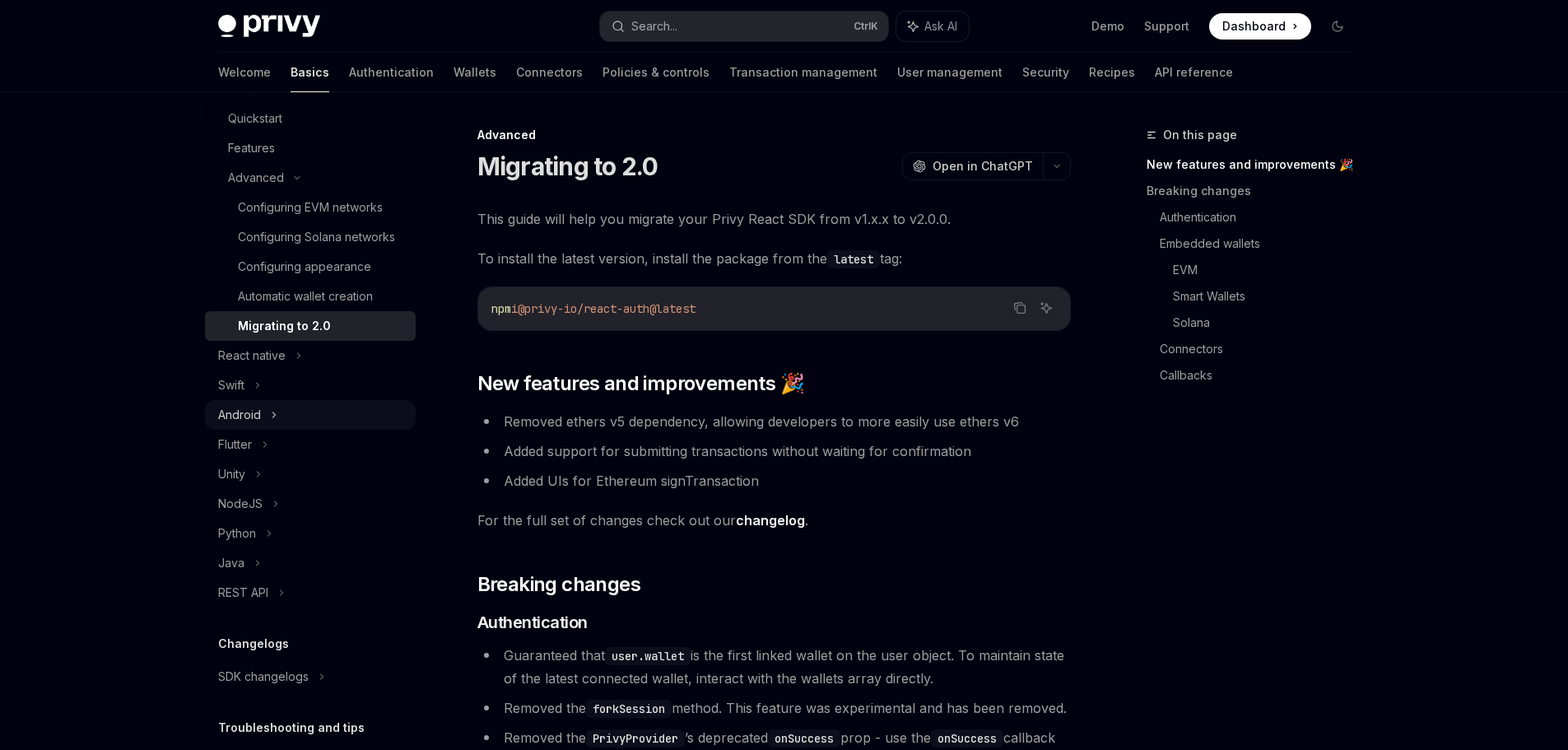
scroll to position [329, 0]
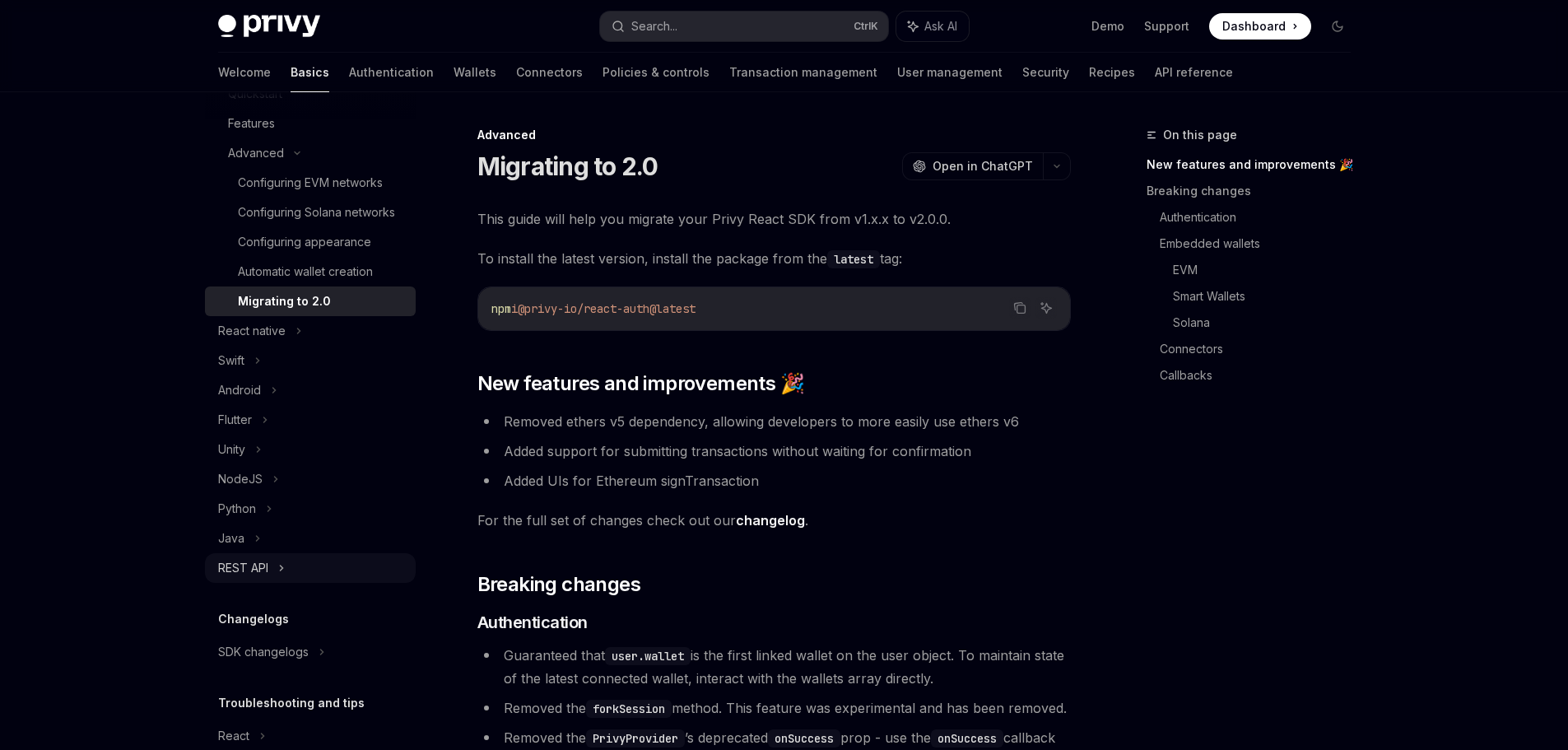
click at [304, 580] on div "REST API" at bounding box center [310, 568] width 211 height 30
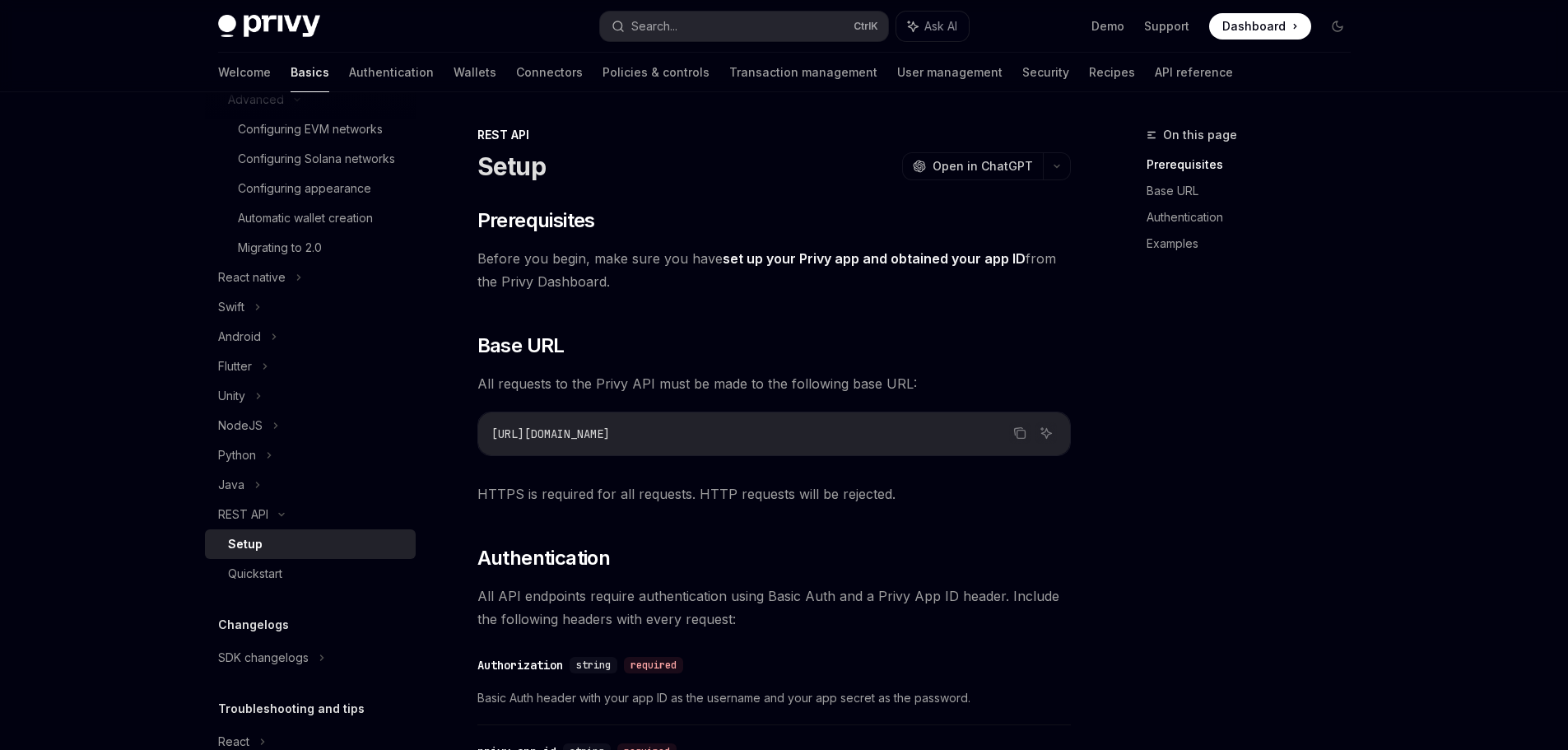
scroll to position [412, 0]
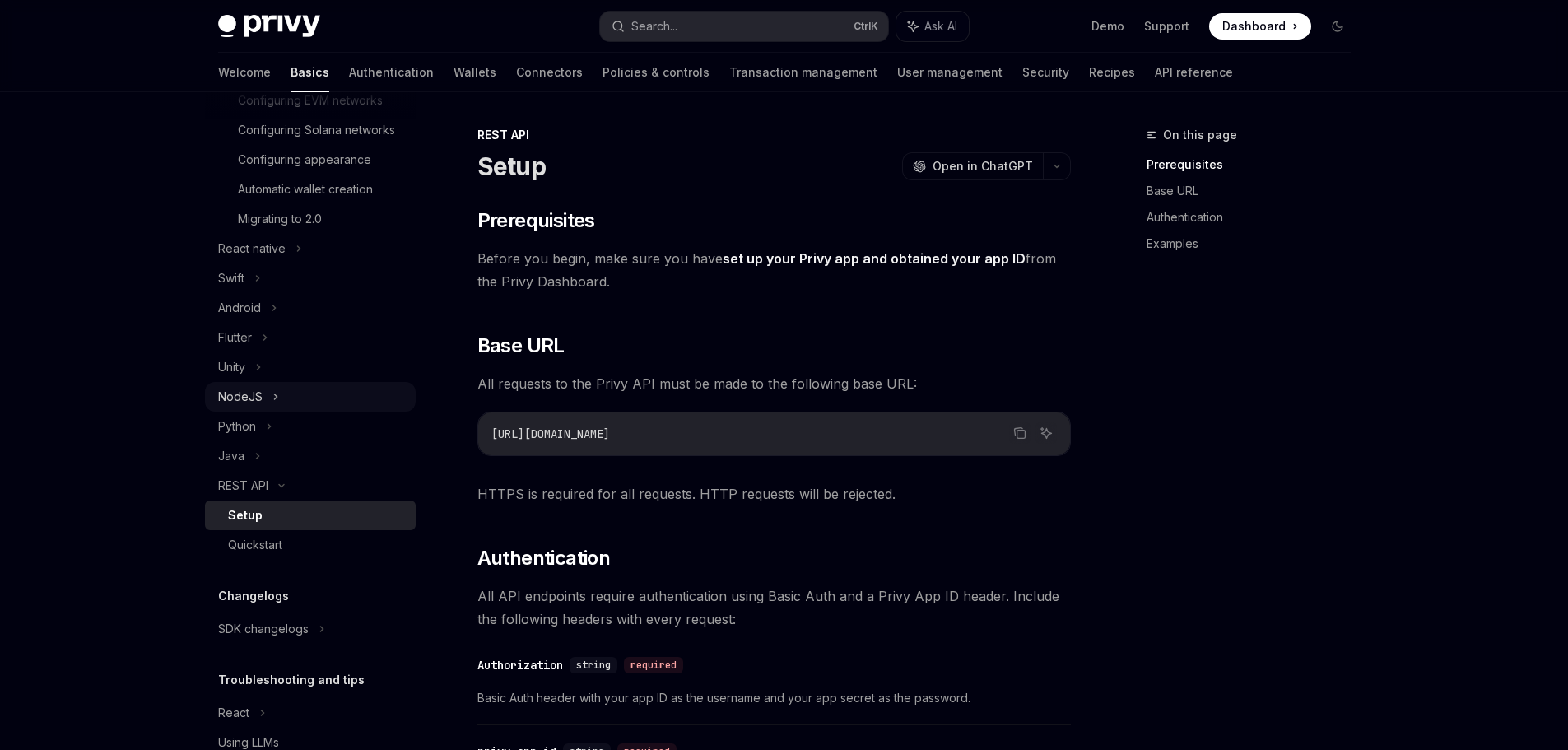
click at [293, 412] on div "NodeJS" at bounding box center [310, 396] width 211 height 30
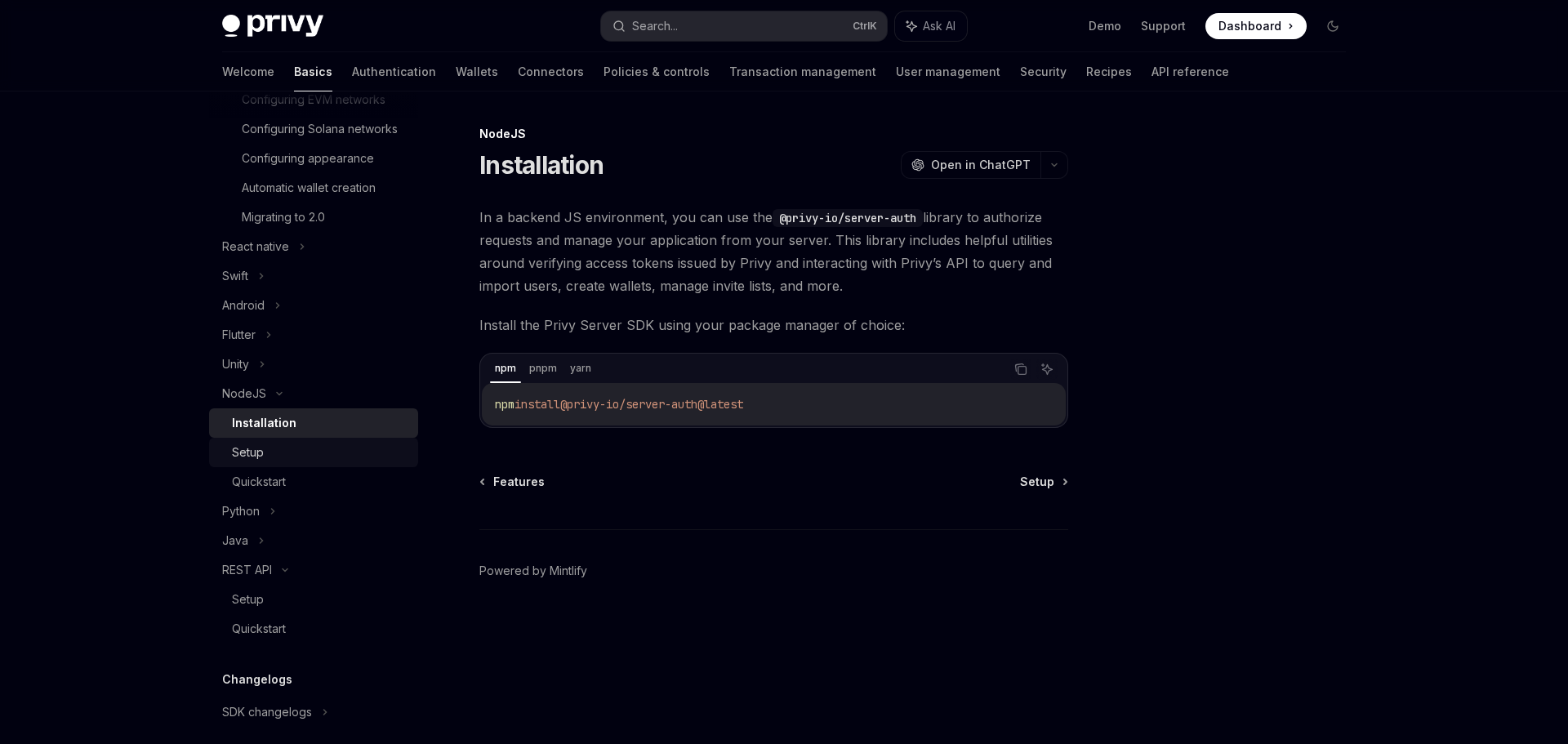
click at [326, 462] on div "Setup" at bounding box center [320, 452] width 176 height 19
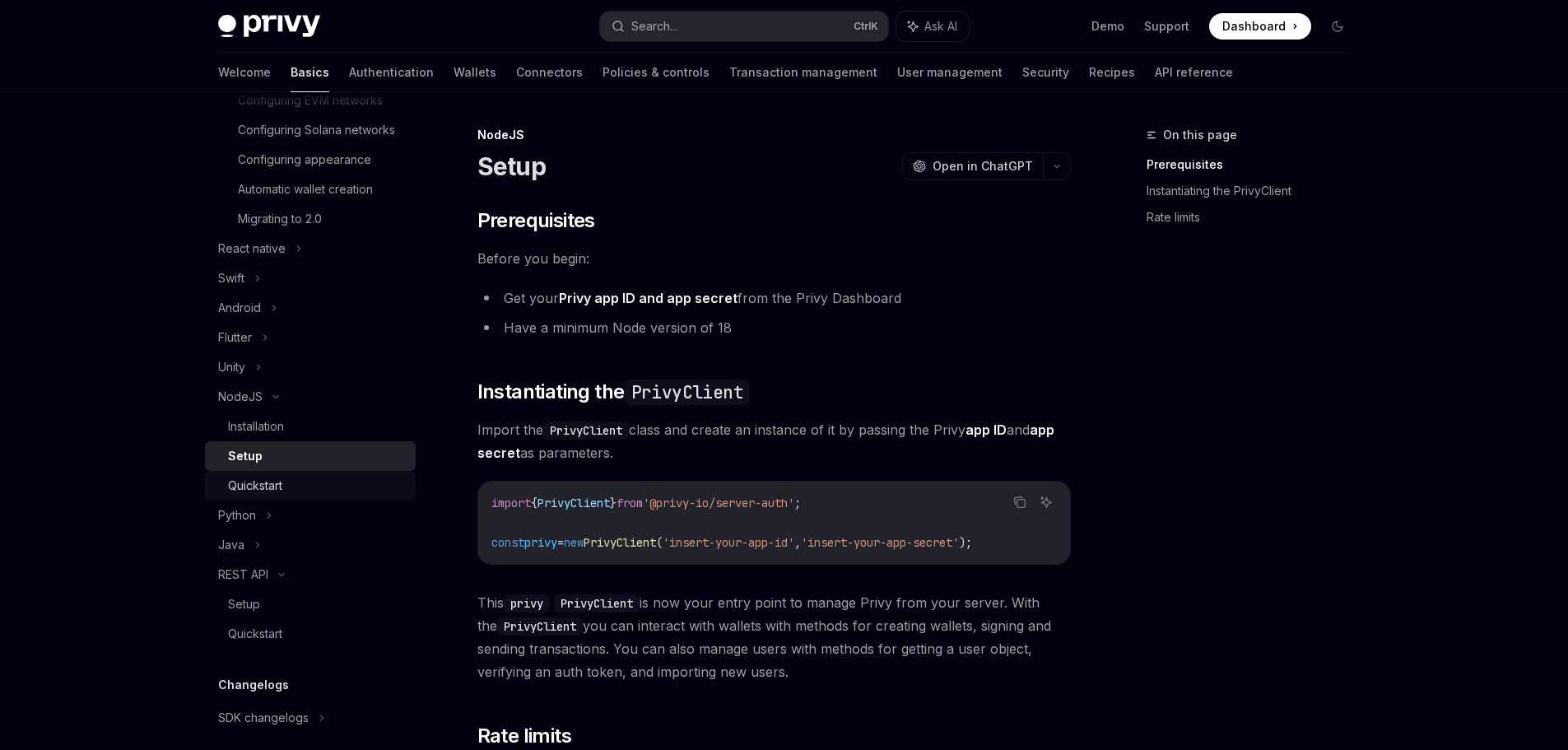
click at [314, 496] on div "Quickstart" at bounding box center [316, 486] width 178 height 20
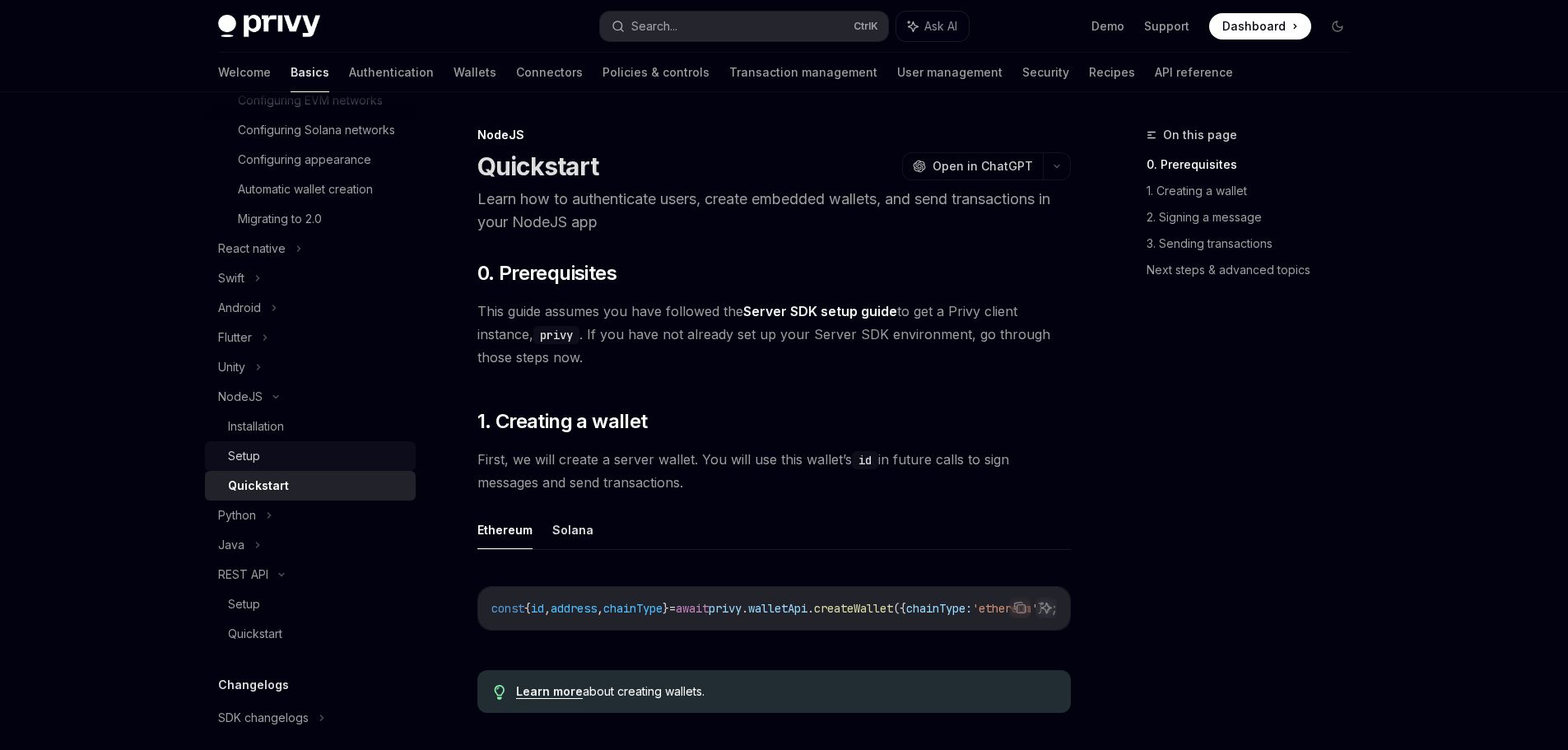
click at [305, 471] on link "Setup" at bounding box center [310, 456] width 211 height 30
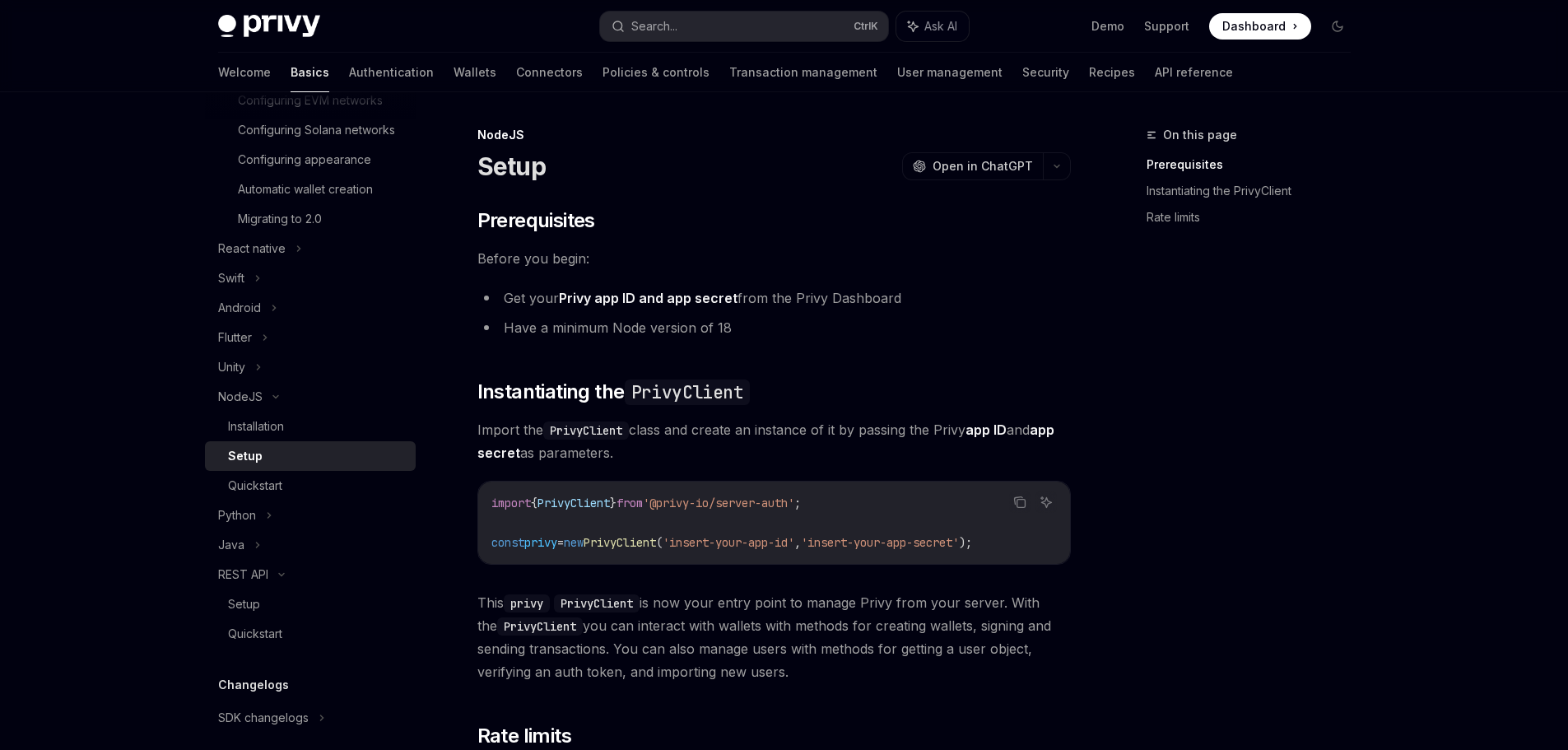
click at [342, 466] on div "Setup" at bounding box center [316, 456] width 178 height 20
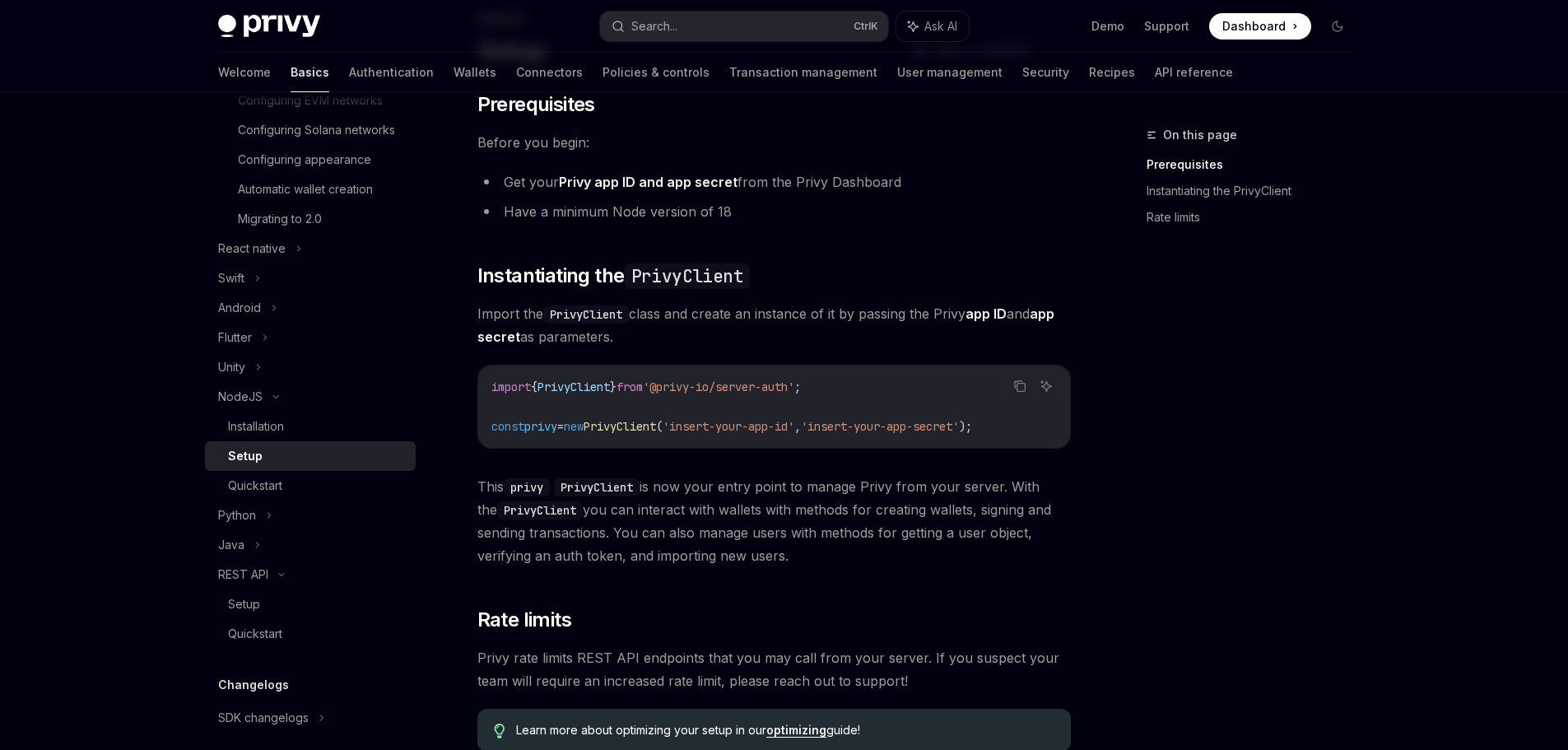
scroll to position [116, 0]
click at [649, 429] on span "PrivyClient" at bounding box center [619, 427] width 72 height 14
copy span "PrivyClient"
click at [876, 421] on span "'insert-your-app-secret'" at bounding box center [880, 427] width 158 height 14
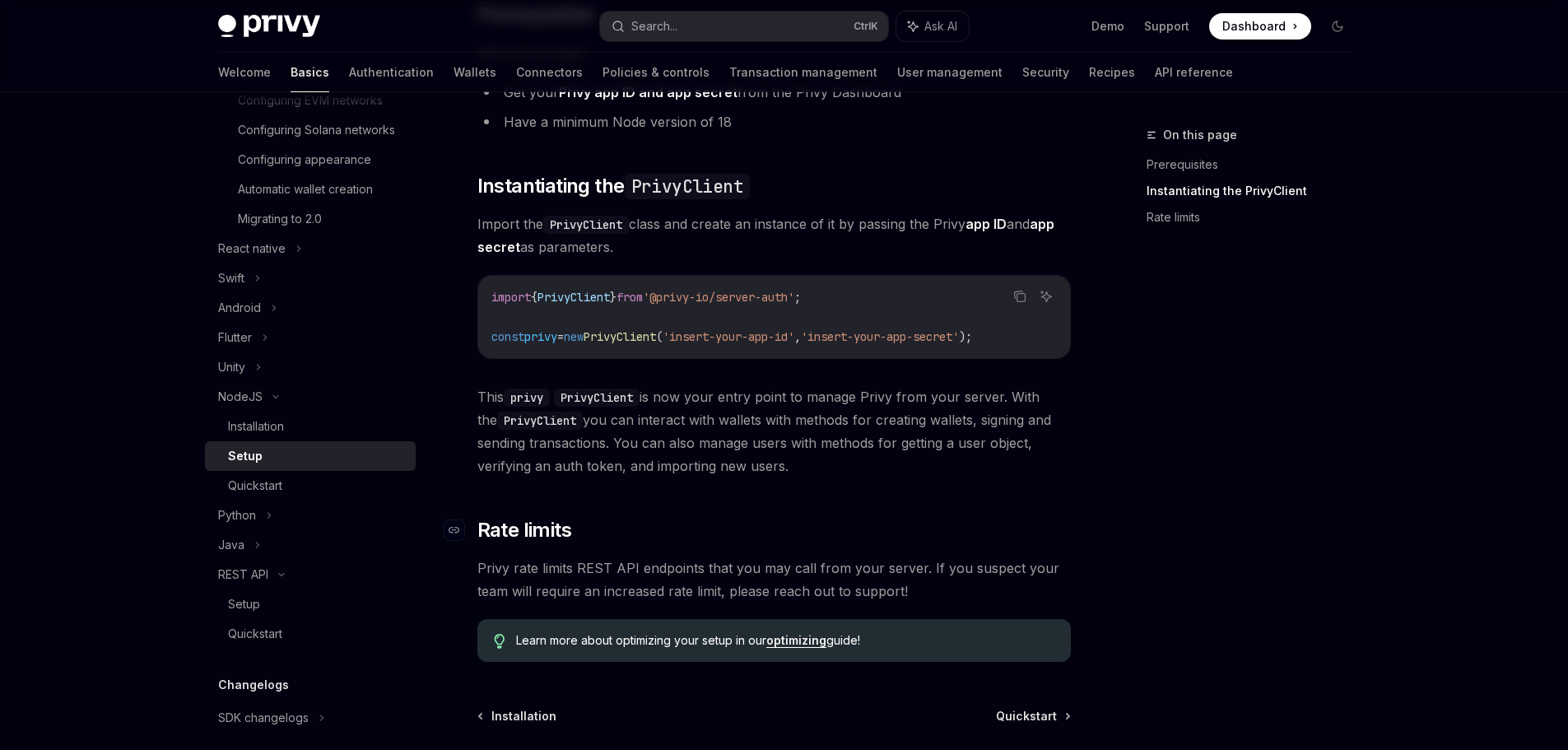
scroll to position [362, 0]
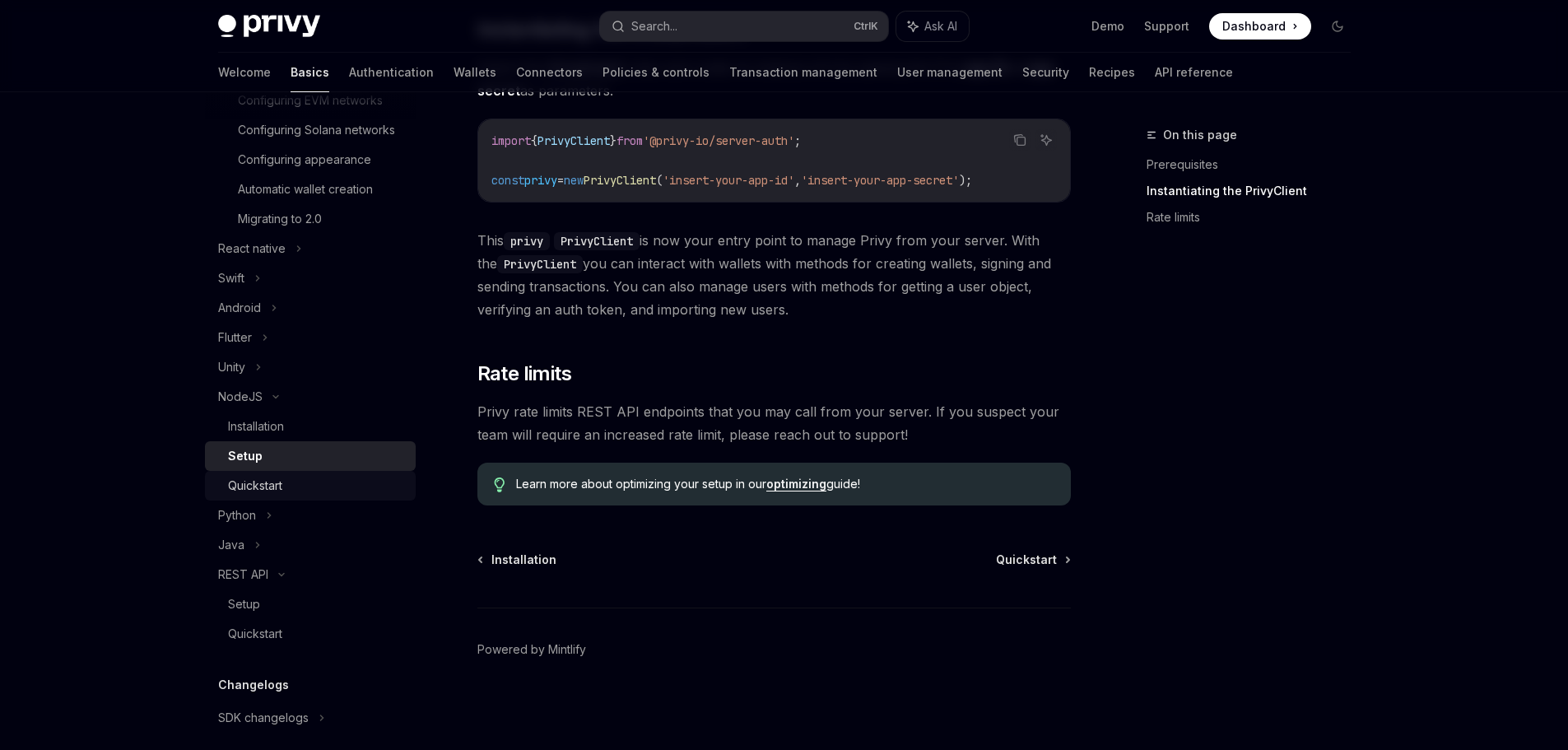
click at [240, 496] on div "Quickstart" at bounding box center [255, 486] width 54 height 20
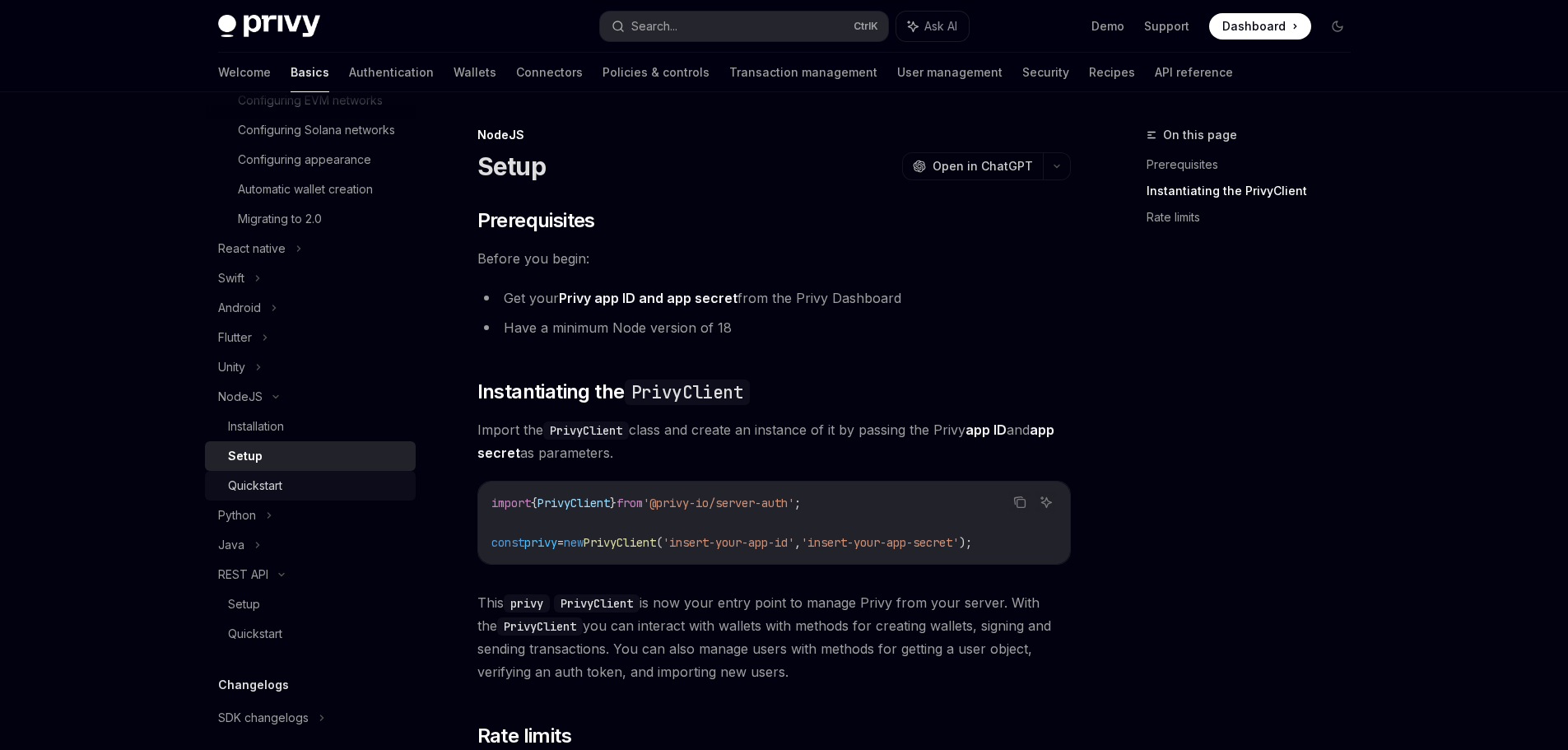
type textarea "*"
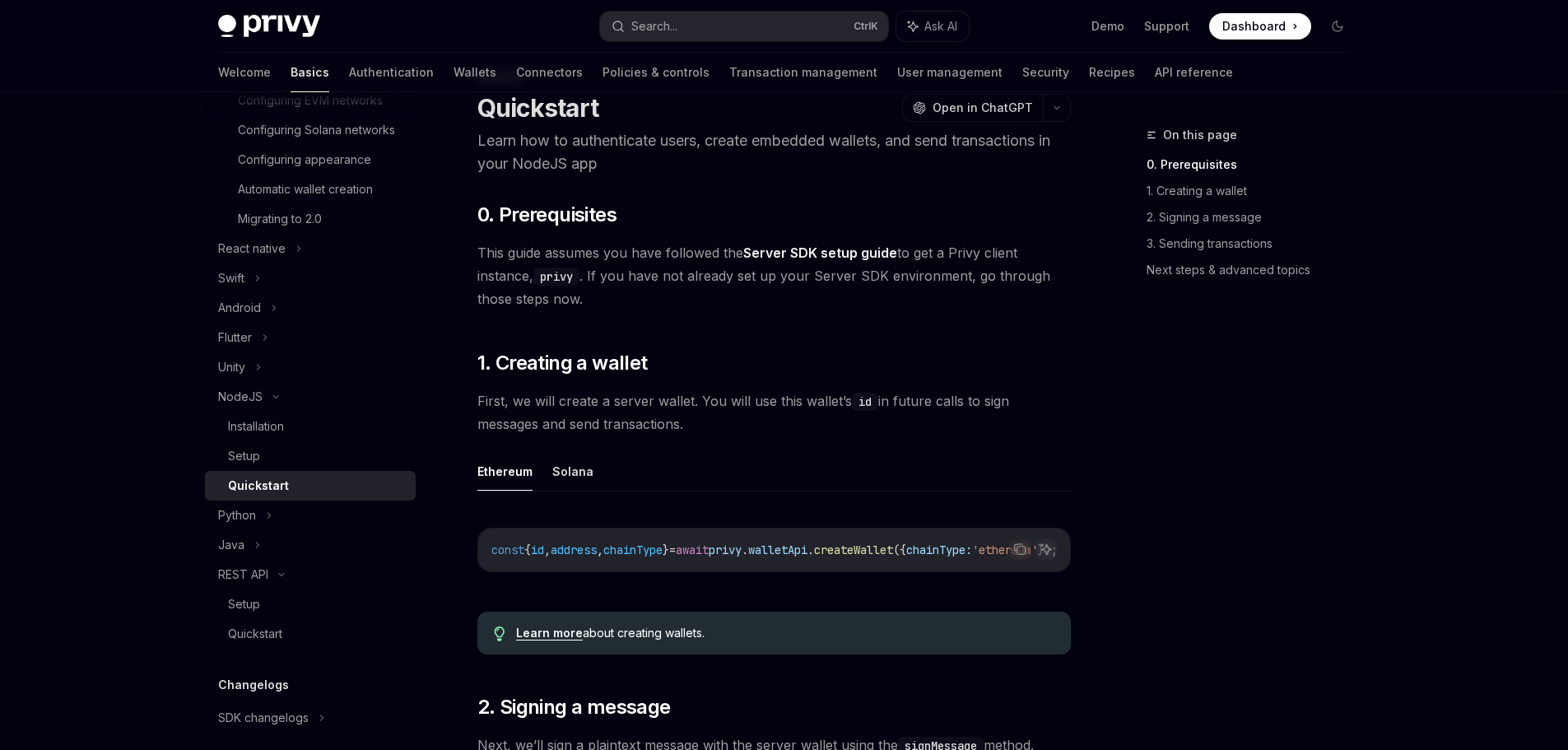
scroll to position [247, 0]
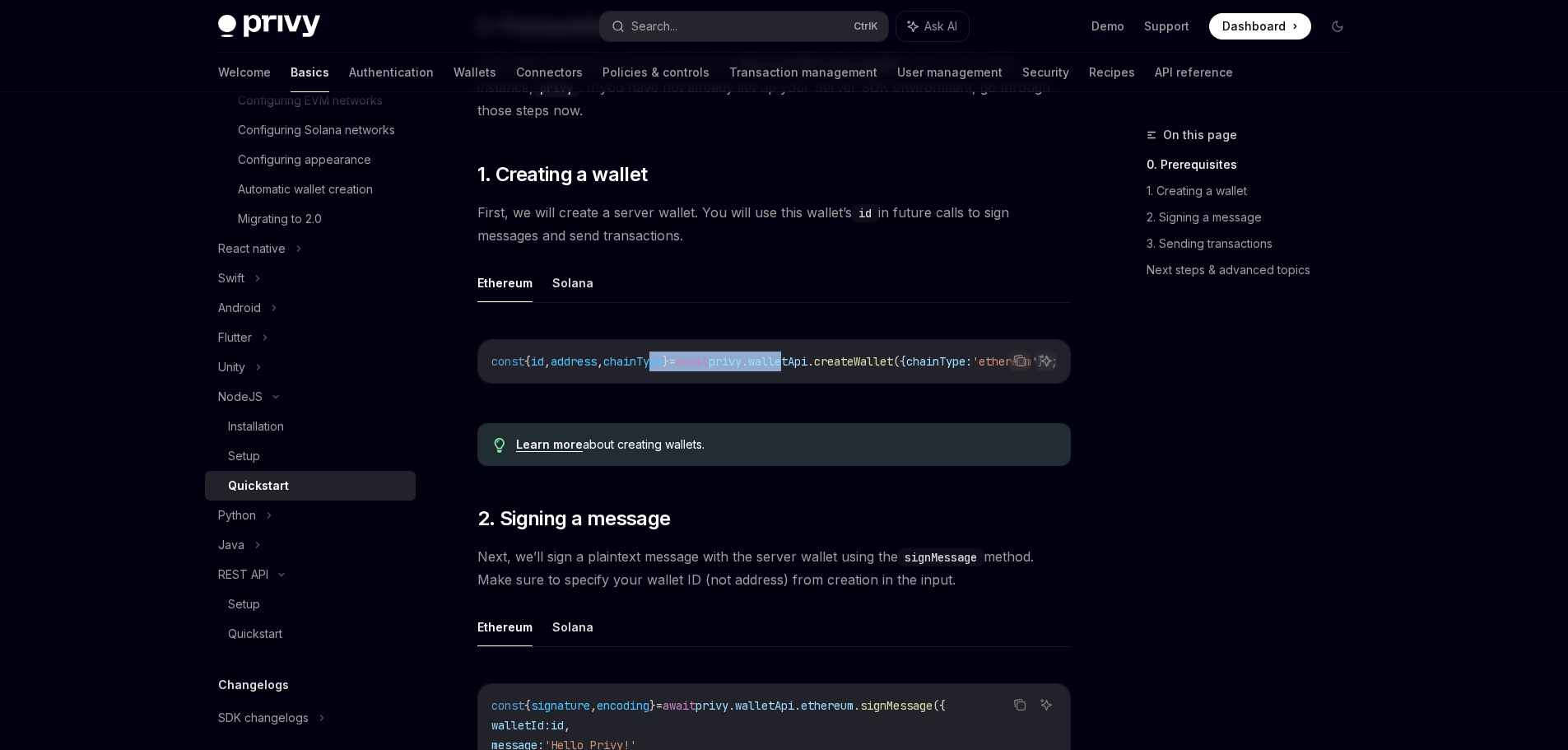
drag, startPoint x: 834, startPoint y: 382, endPoint x: 773, endPoint y: 376, distance: 61.3
click at [703, 375] on div "const { id , address , chainType } = await privy . walletApi . createWallet ({ …" at bounding box center [774, 361] width 592 height 43
click at [1185, 489] on div "On this page 0. Prerequisites 1. Creating a wallet 2. Signing a message 3. Send…" at bounding box center [1239, 437] width 250 height 625
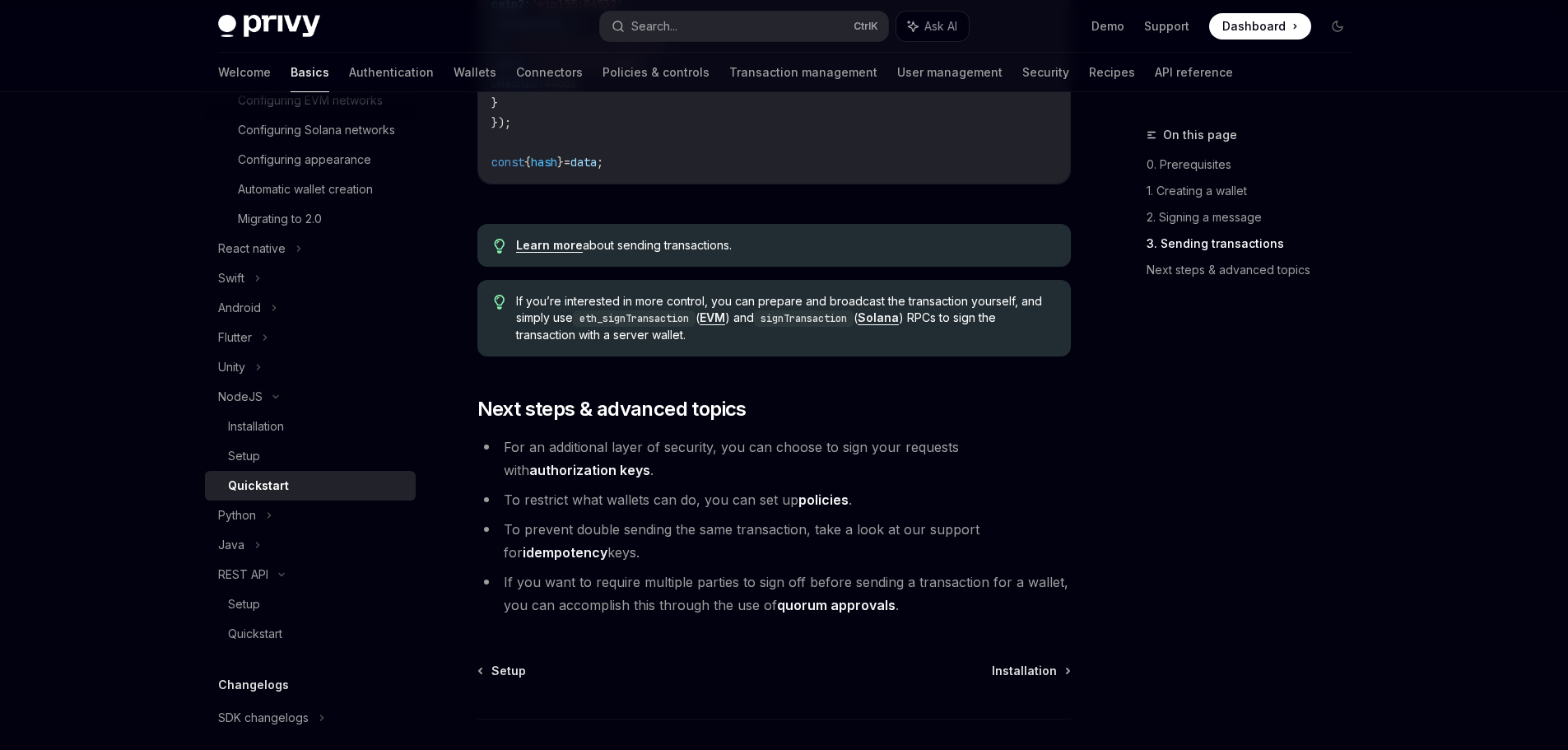
scroll to position [1710, 0]
